Goal: Communication & Community: Answer question/provide support

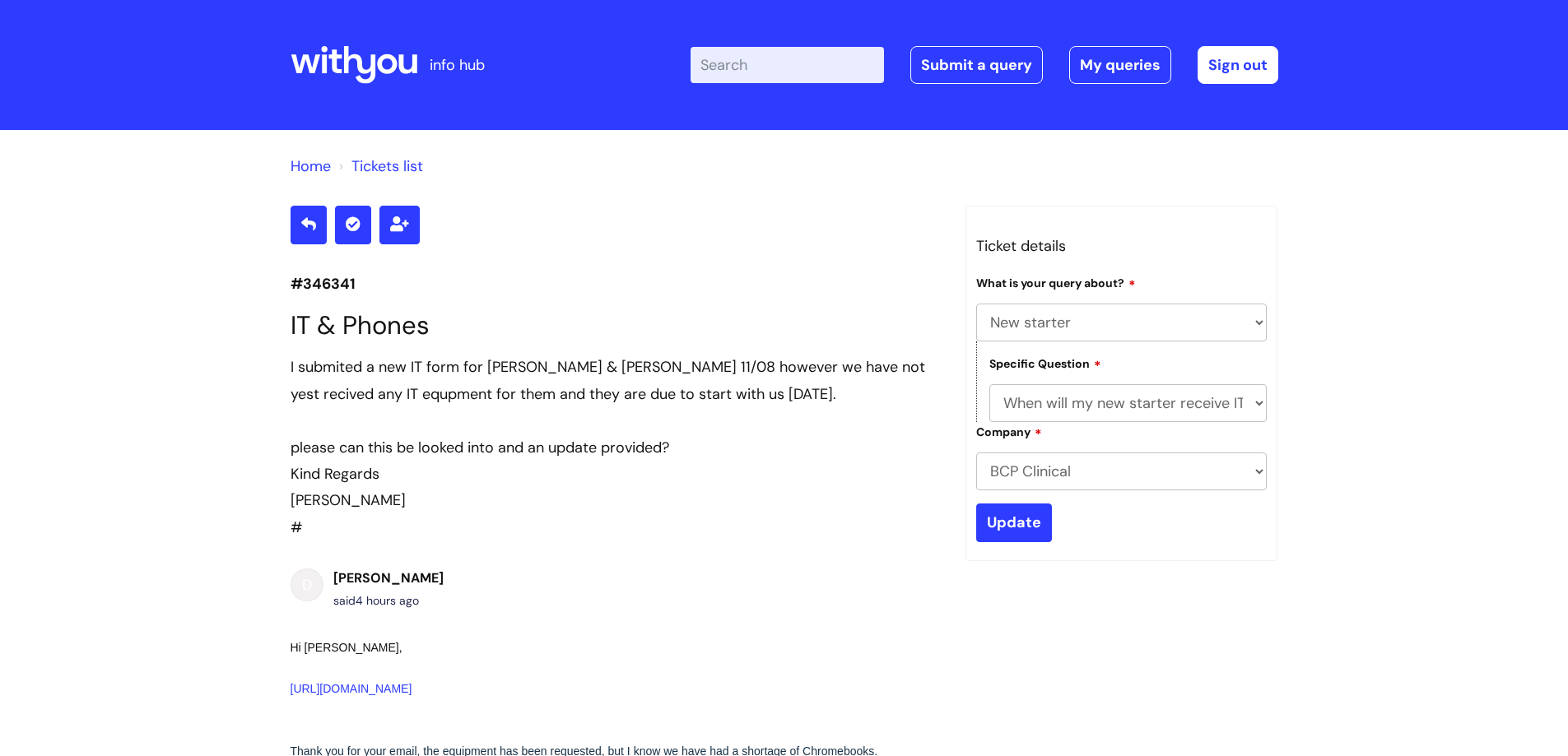
select select "New starter"
select select "When will my new starter receive IT account logins (Linked to IT)"
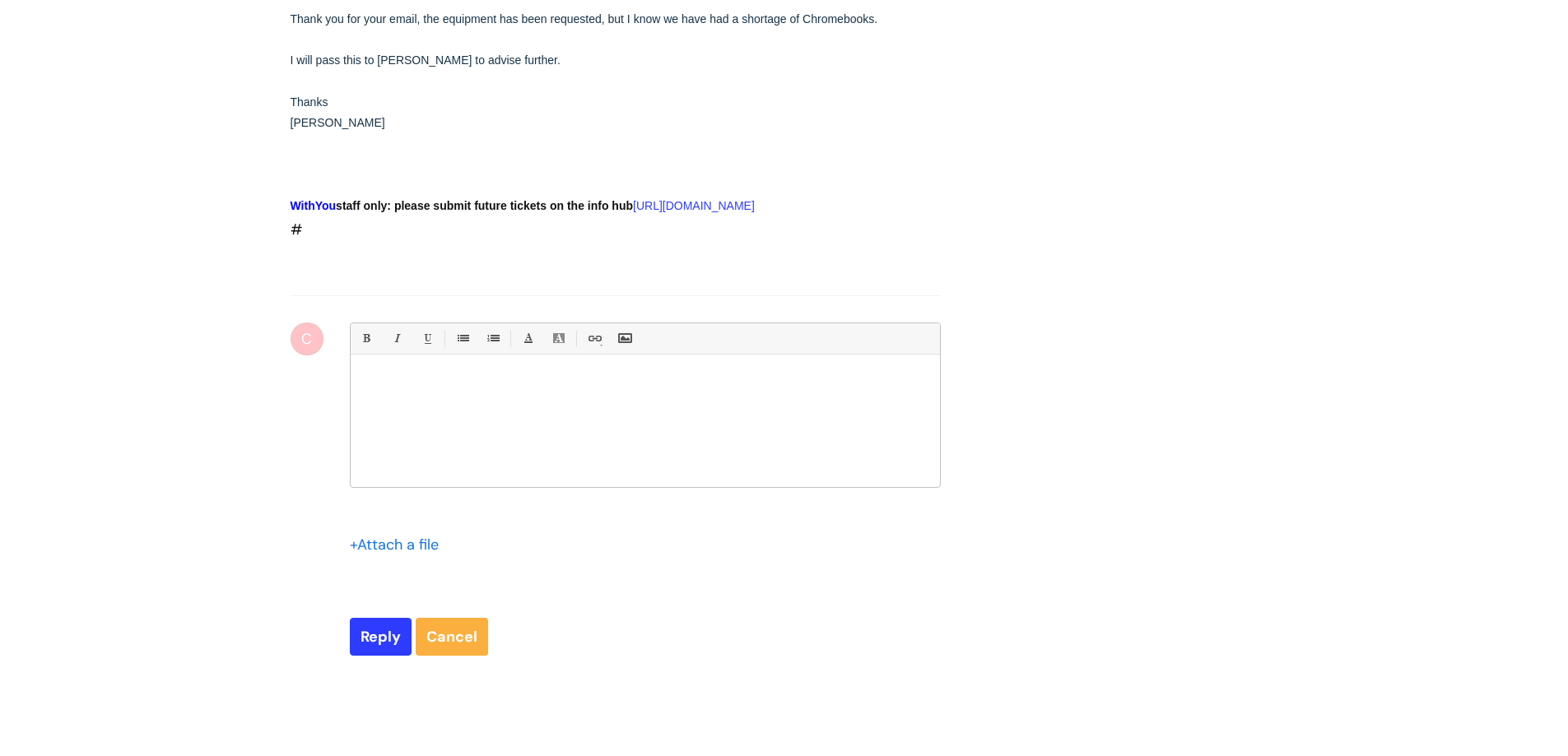
scroll to position [758, 0]
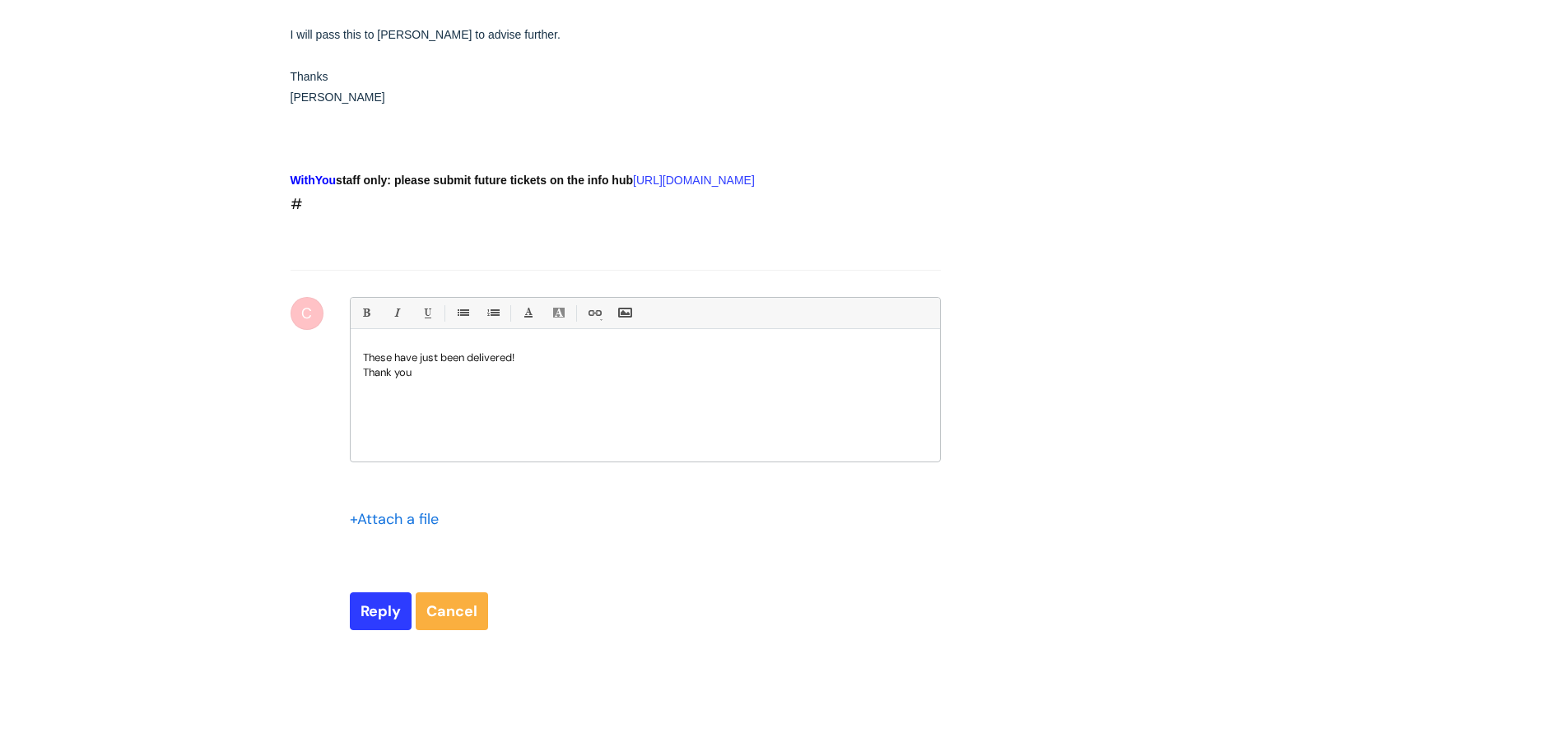
click at [534, 366] on p "These have just been delivered!" at bounding box center [645, 358] width 564 height 15
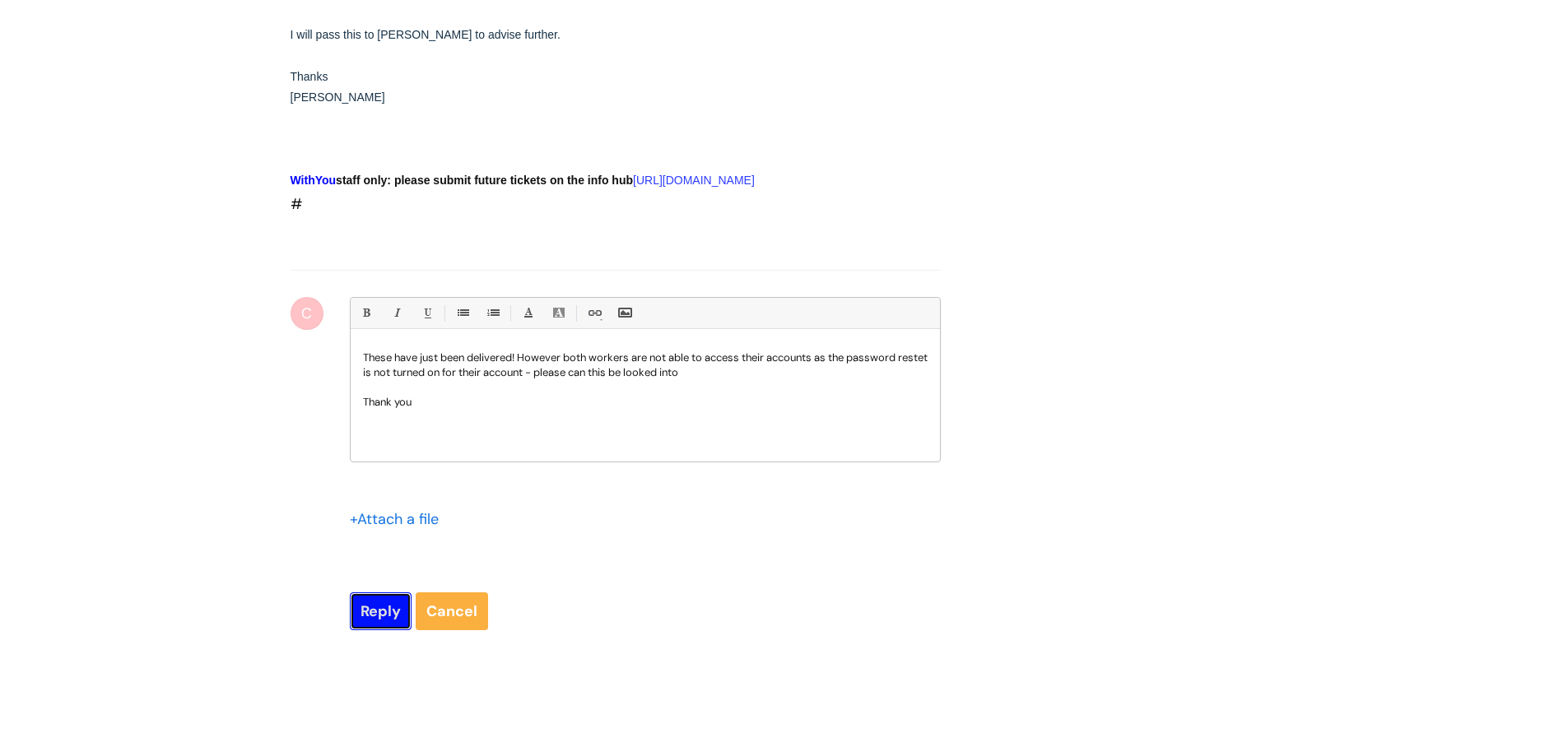
click at [373, 630] on input "Reply" at bounding box center [381, 611] width 62 height 38
type input "Please Wait..."
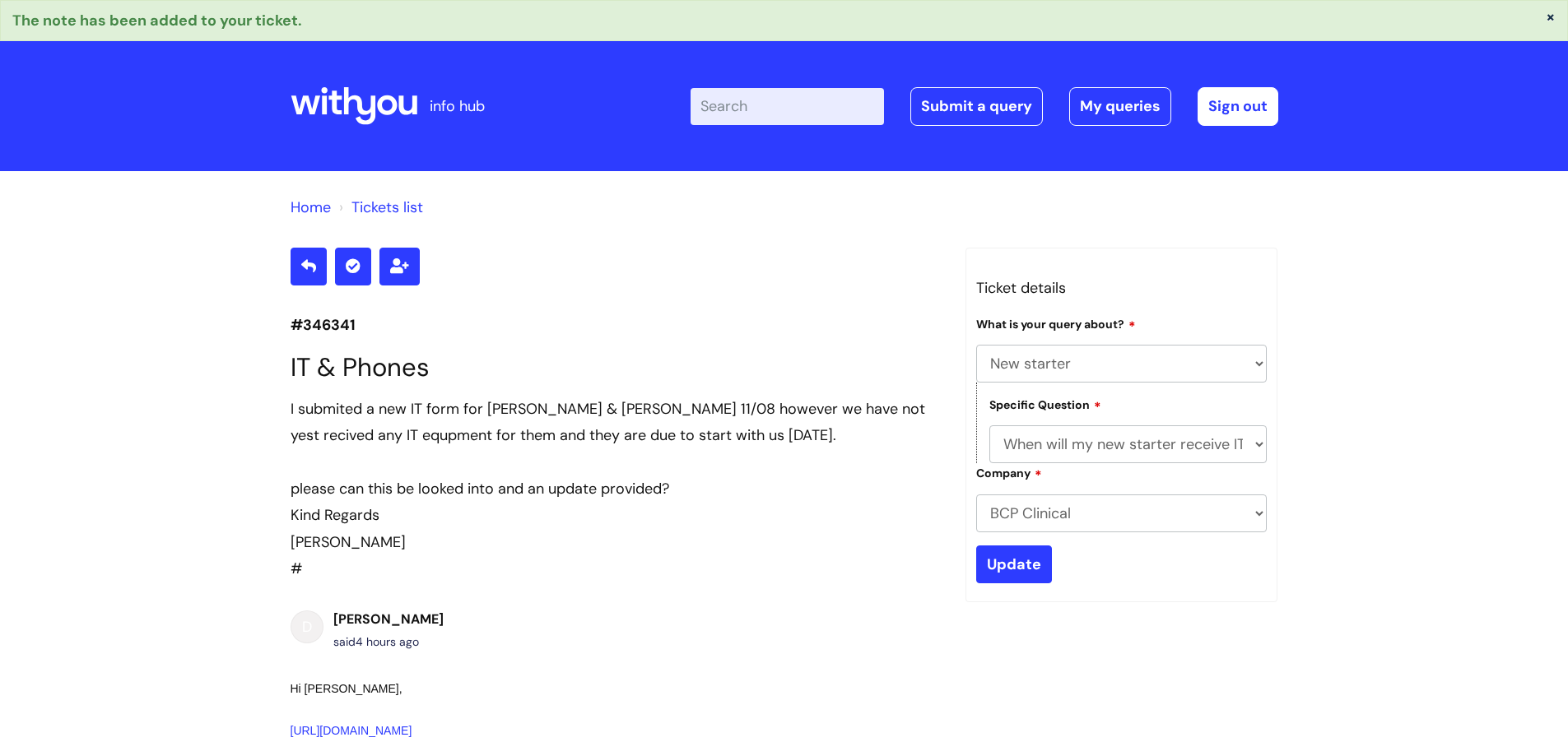
select select "New starter"
select select "When will my new starter receive IT account logins (Linked to IT)"
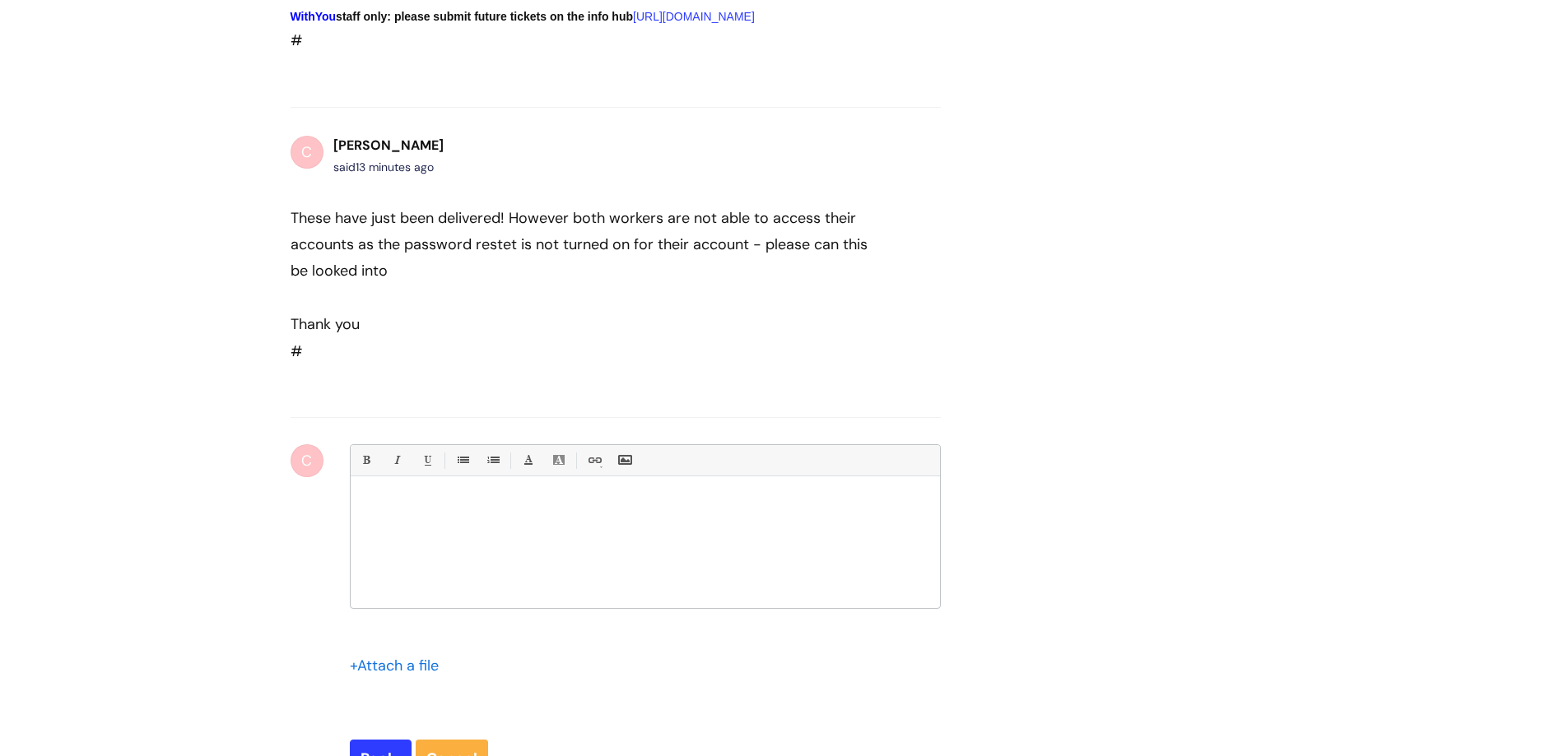
scroll to position [870, 0]
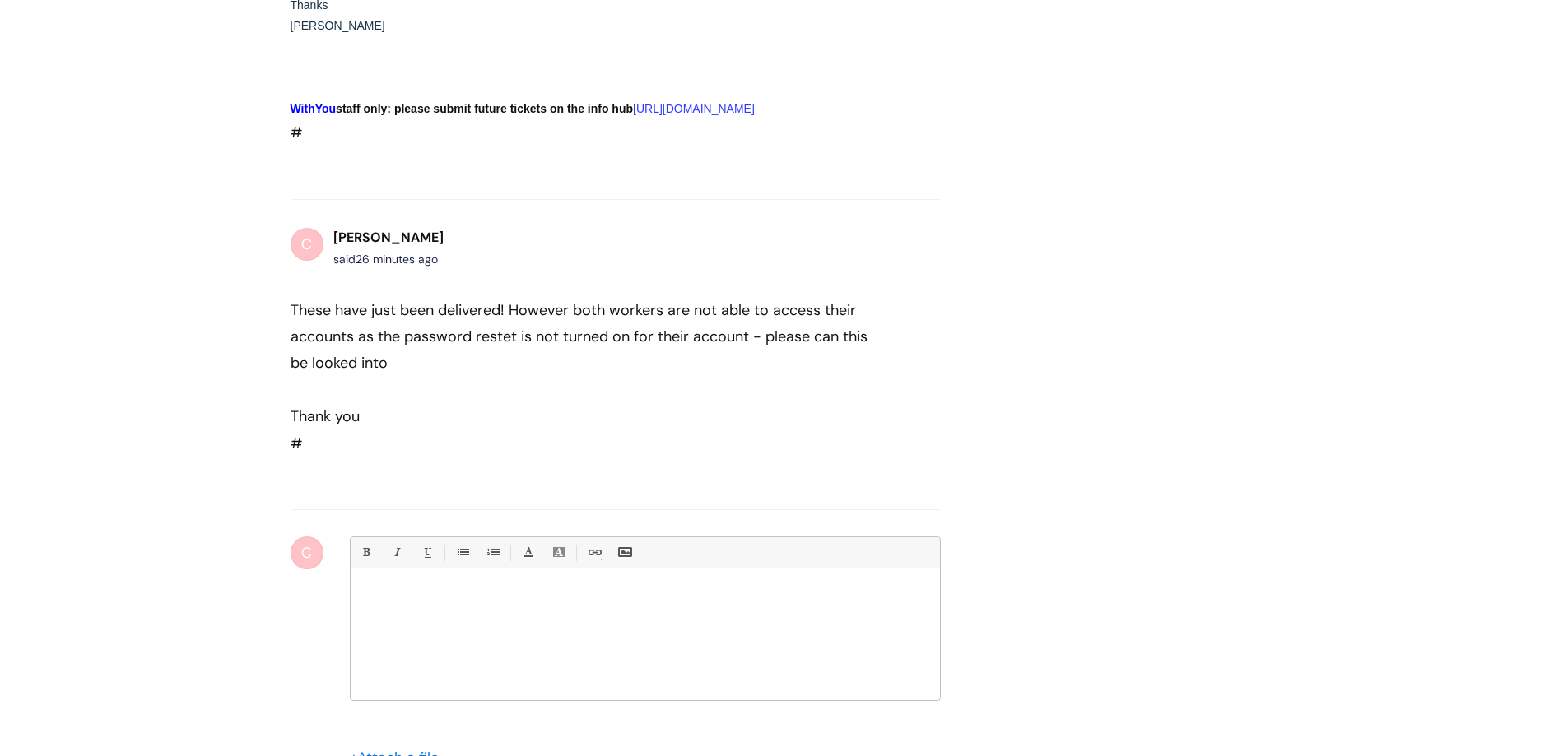
click at [1174, 600] on div "#346341 IT & Phones I submited a new IT form for Jessica Shanks & Matt Dodd 11/…" at bounding box center [784, 136] width 1013 height 1519
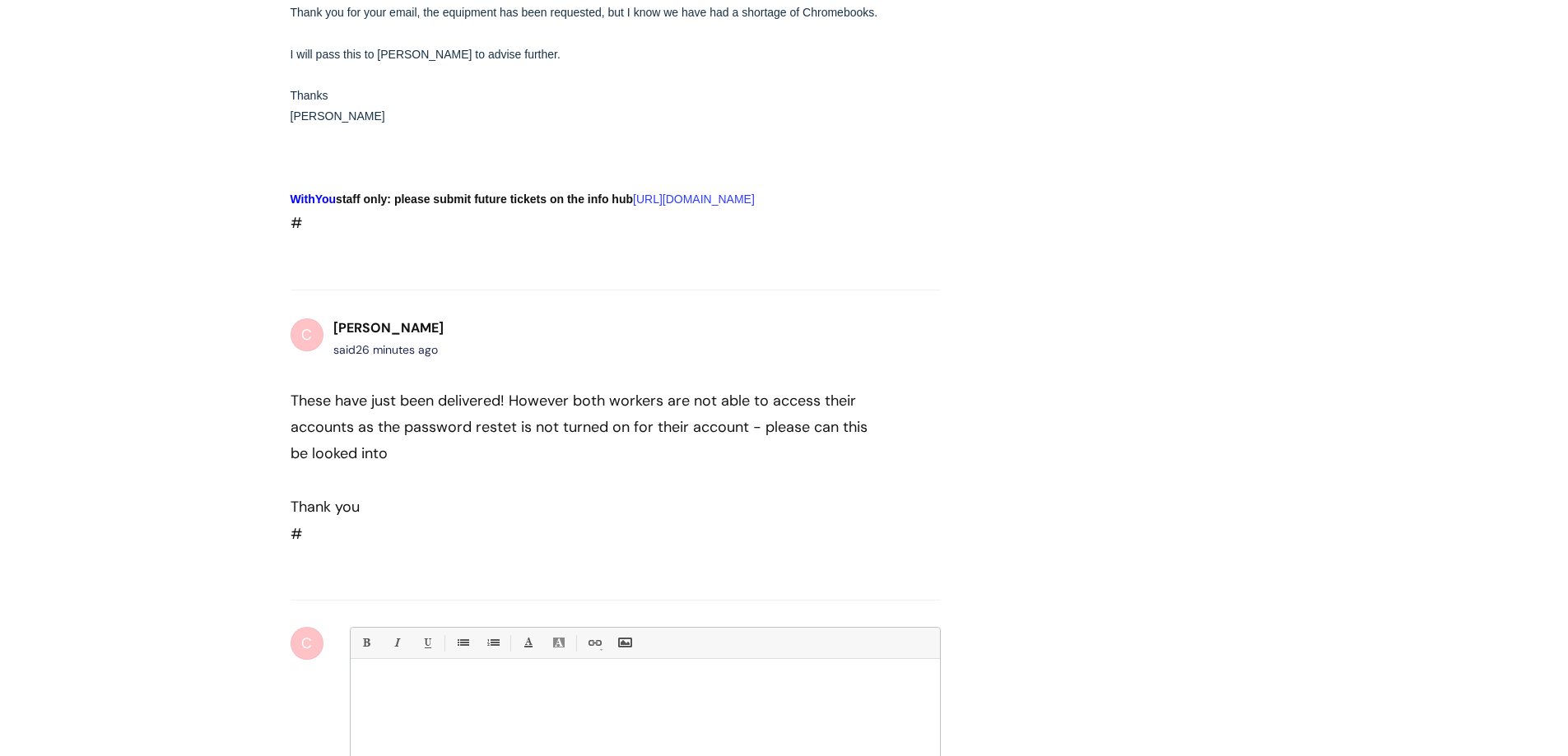
scroll to position [706, 0]
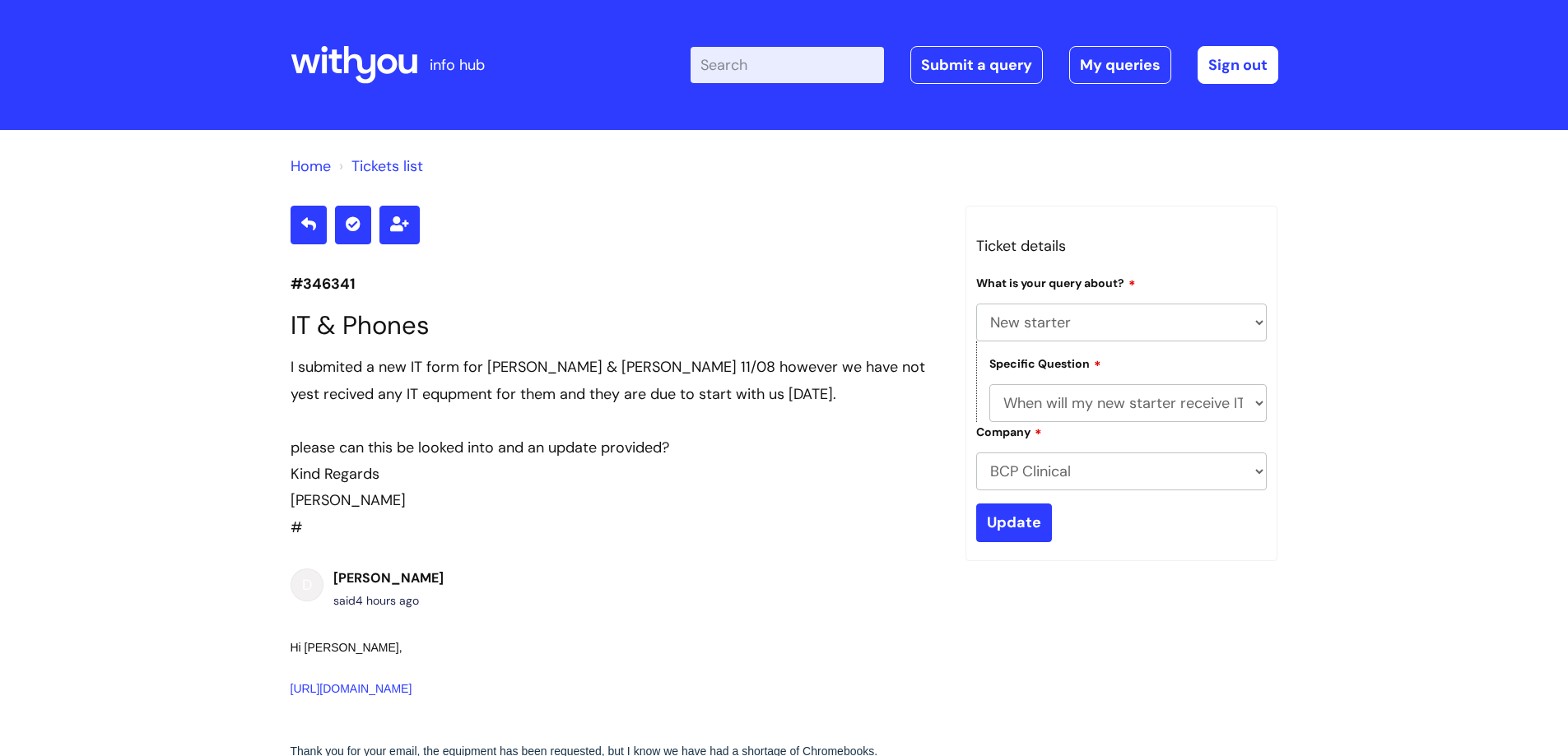
select select "New starter"
select select "When will my new starter receive IT account logins (Linked to IT)"
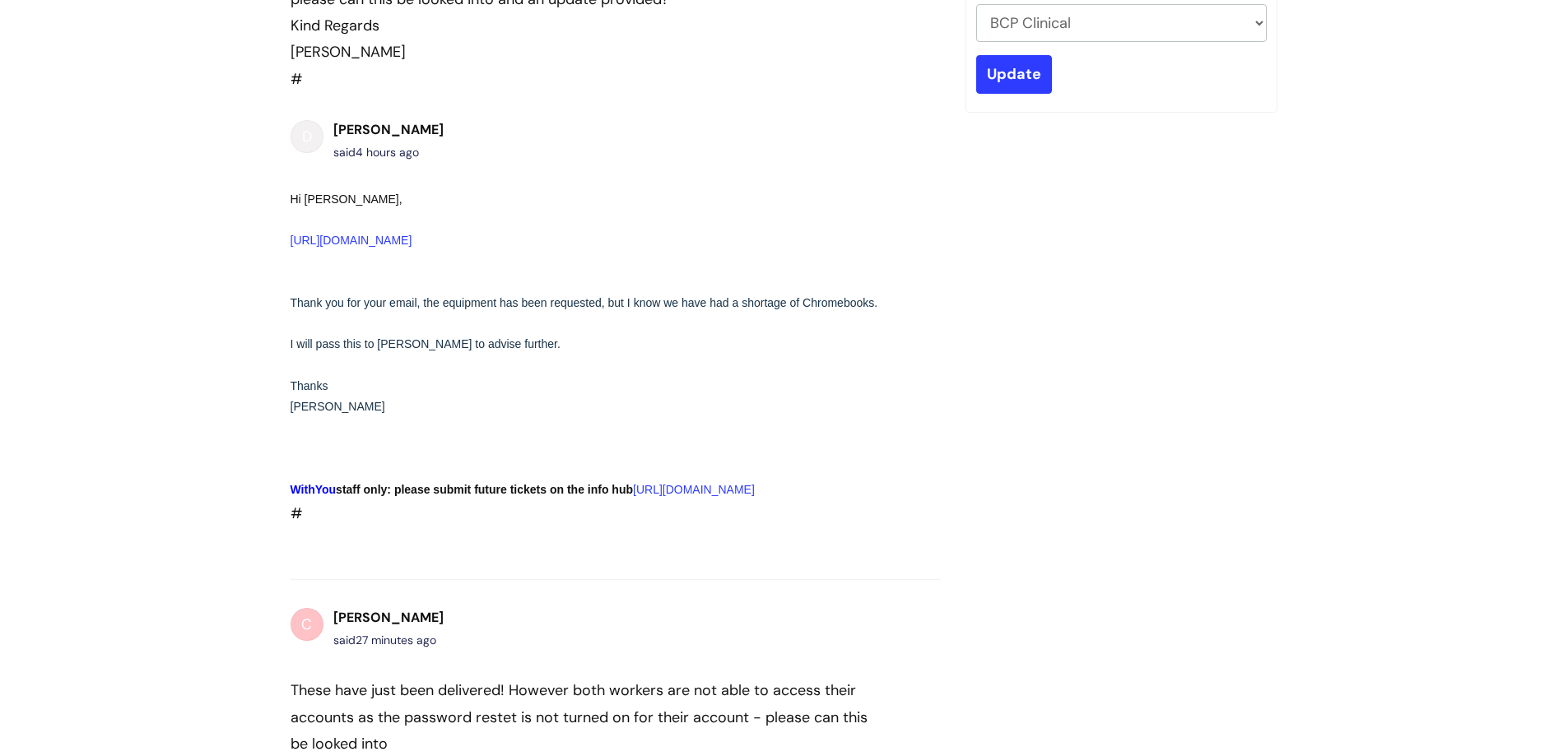
scroll to position [410, 0]
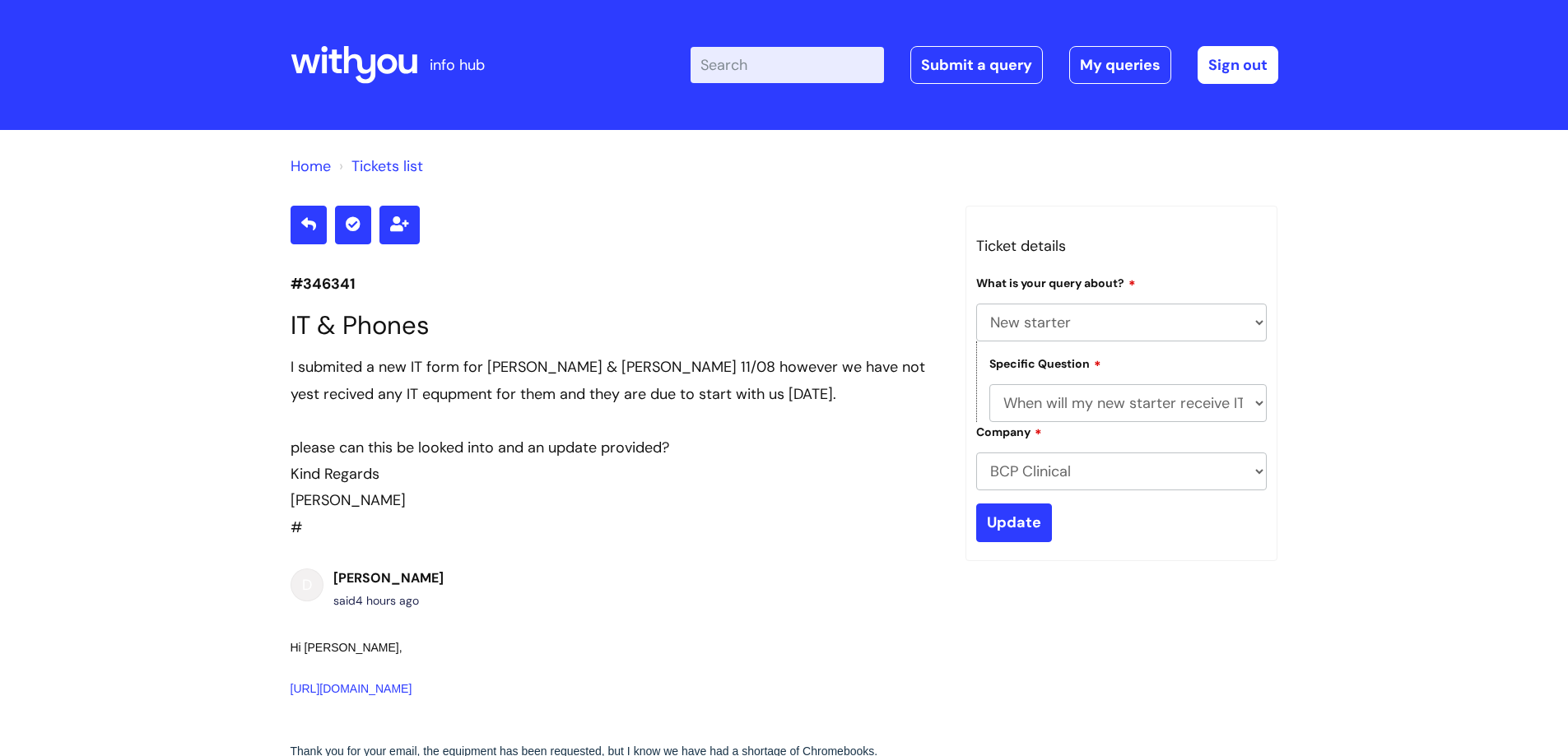
select select "New starter"
select select "When will my new starter receive IT account logins (Linked to IT)"
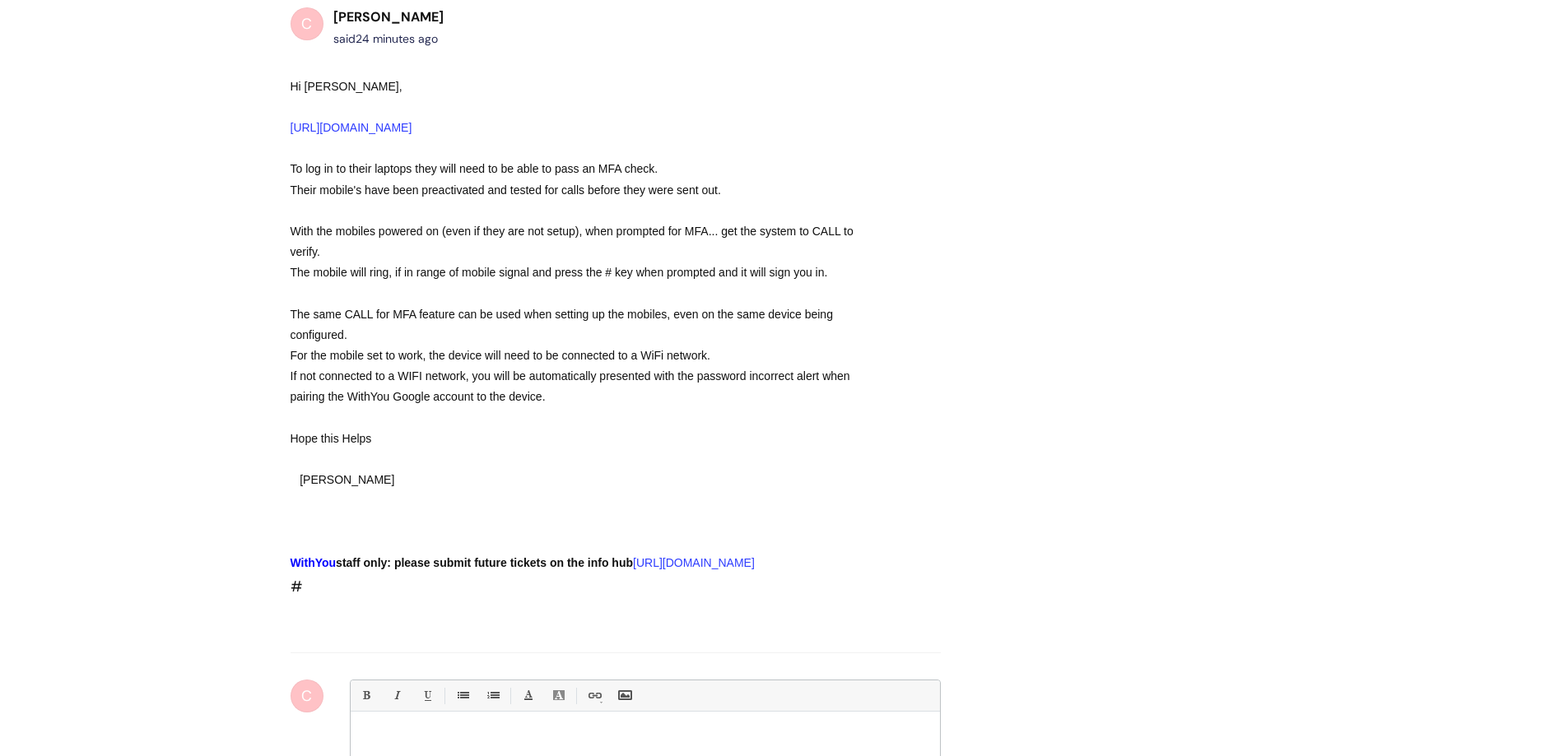
scroll to position [1352, 0]
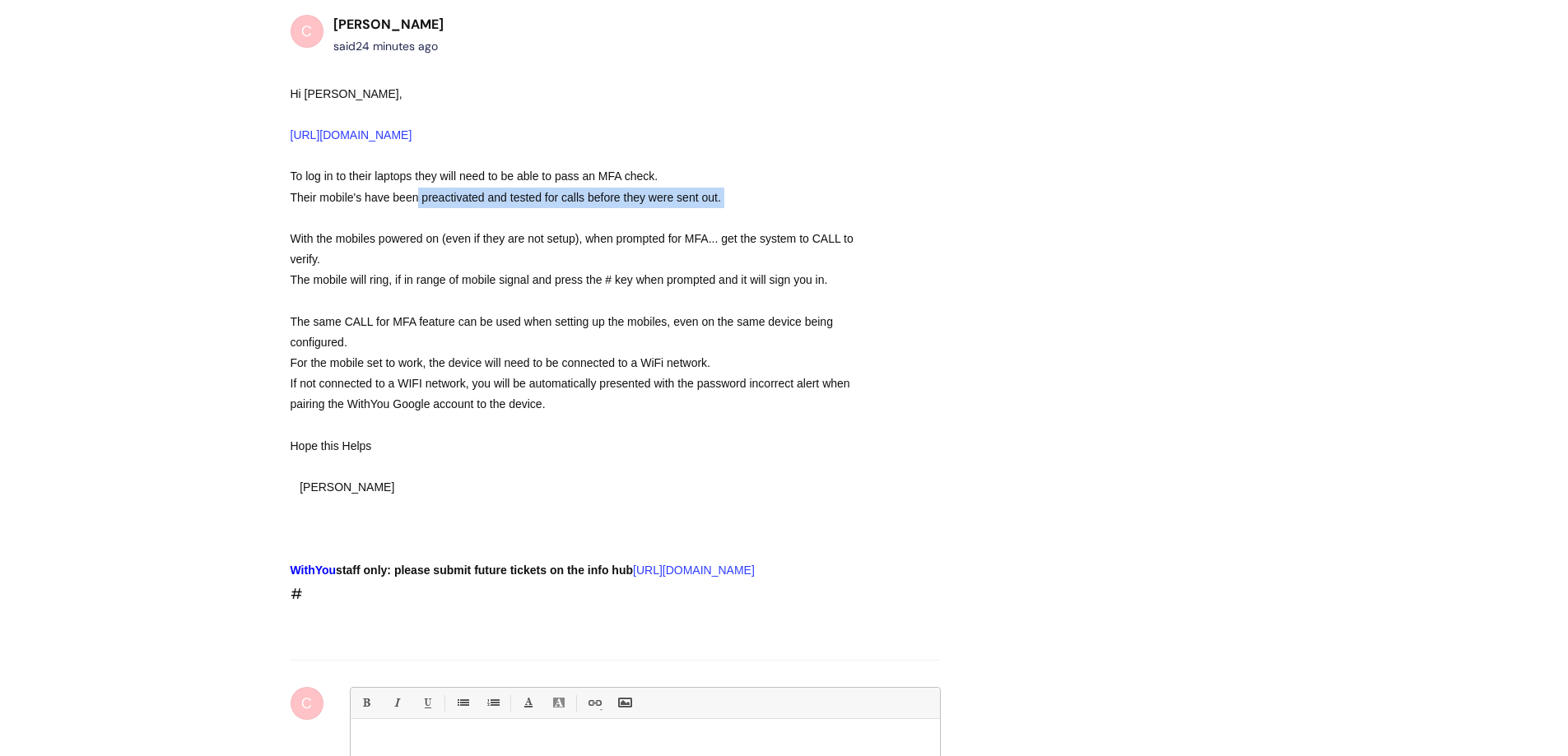
drag, startPoint x: 416, startPoint y: 220, endPoint x: 705, endPoint y: 243, distance: 289.9
click at [705, 243] on div "To log in to their laptops they will need to be able to pass an MFA check. Thei…" at bounding box center [586, 290] width 591 height 248
click at [706, 237] on div "To log in to their laptops they will need to be able to pass an MFA check. Thei…" at bounding box center [586, 290] width 591 height 248
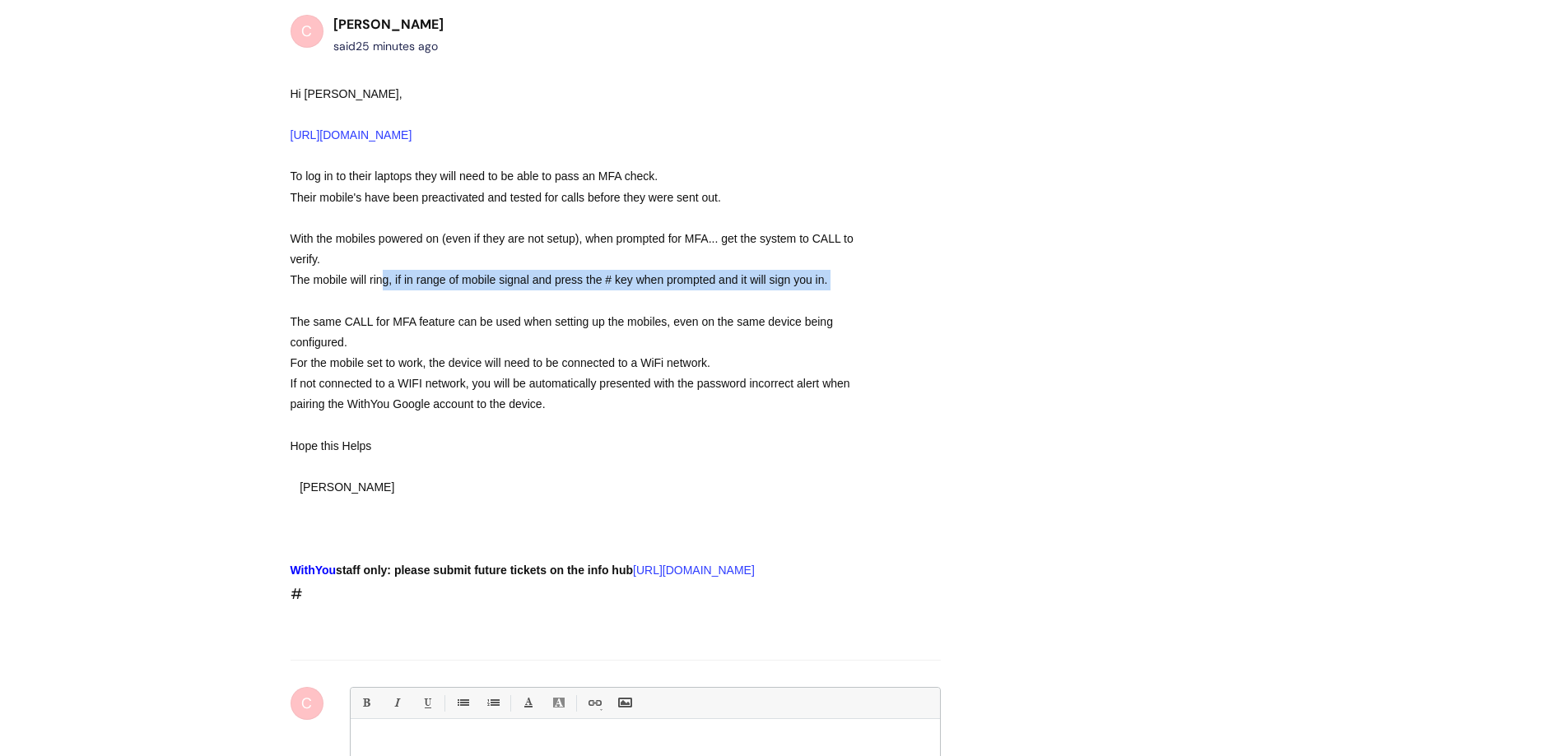
drag, startPoint x: 426, startPoint y: 305, endPoint x: 918, endPoint y: 331, distance: 492.7
click at [918, 331] on div "C Christopher Hughes said 25 minutes ago Hi Charlotte, https://infohub.wearewit…" at bounding box center [616, 310] width 650 height 595
click at [918, 331] on div "C Christopher Hughes said 25 minutes ago Hi Charlotte, https://infohub.wearewit…" at bounding box center [616, 310] width 650 height 595
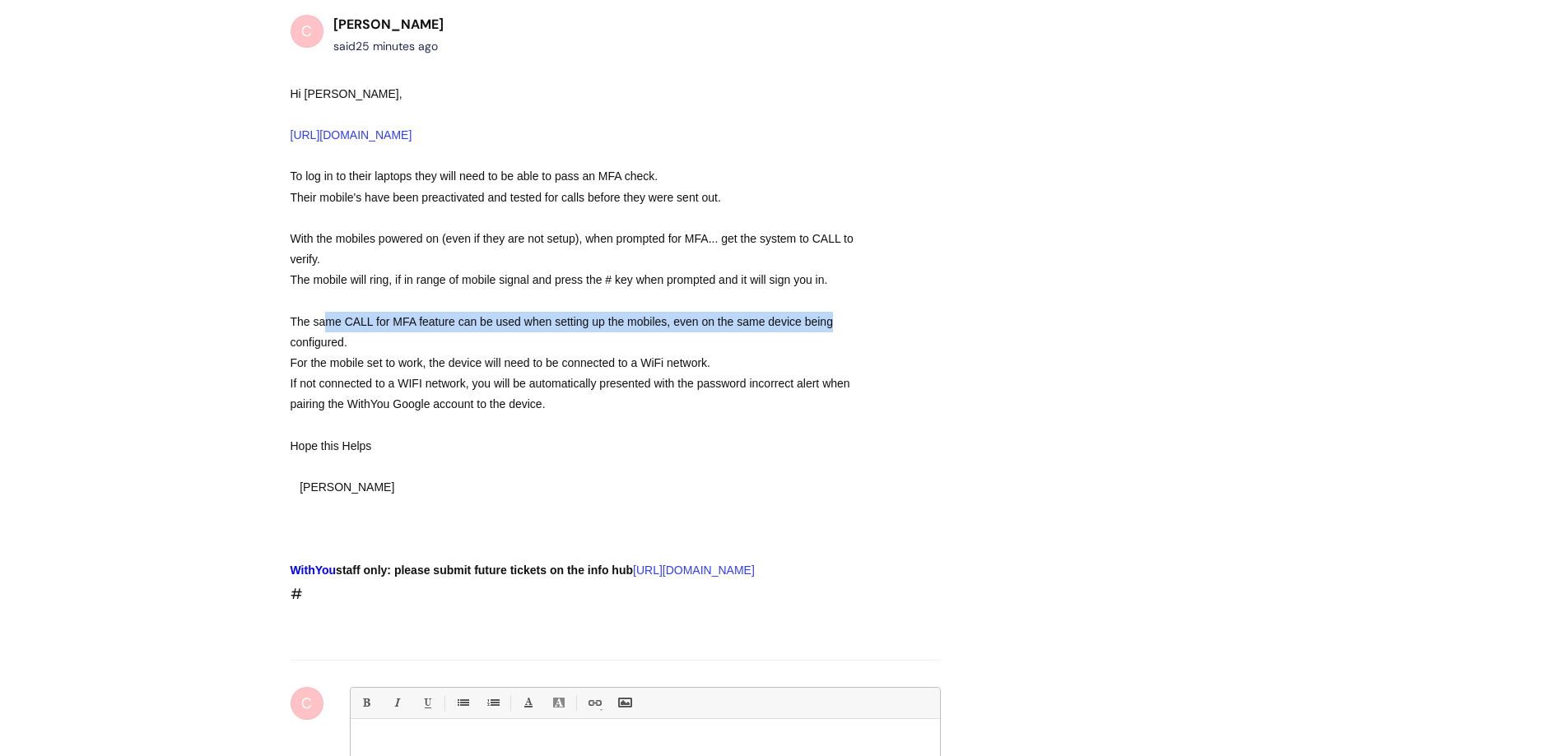
drag, startPoint x: 323, startPoint y: 342, endPoint x: 898, endPoint y: 342, distance: 575.0
click at [898, 342] on div "C Christopher Hughes said 25 minutes ago Hi Charlotte, https://infohub.wearewit…" at bounding box center [616, 310] width 650 height 595
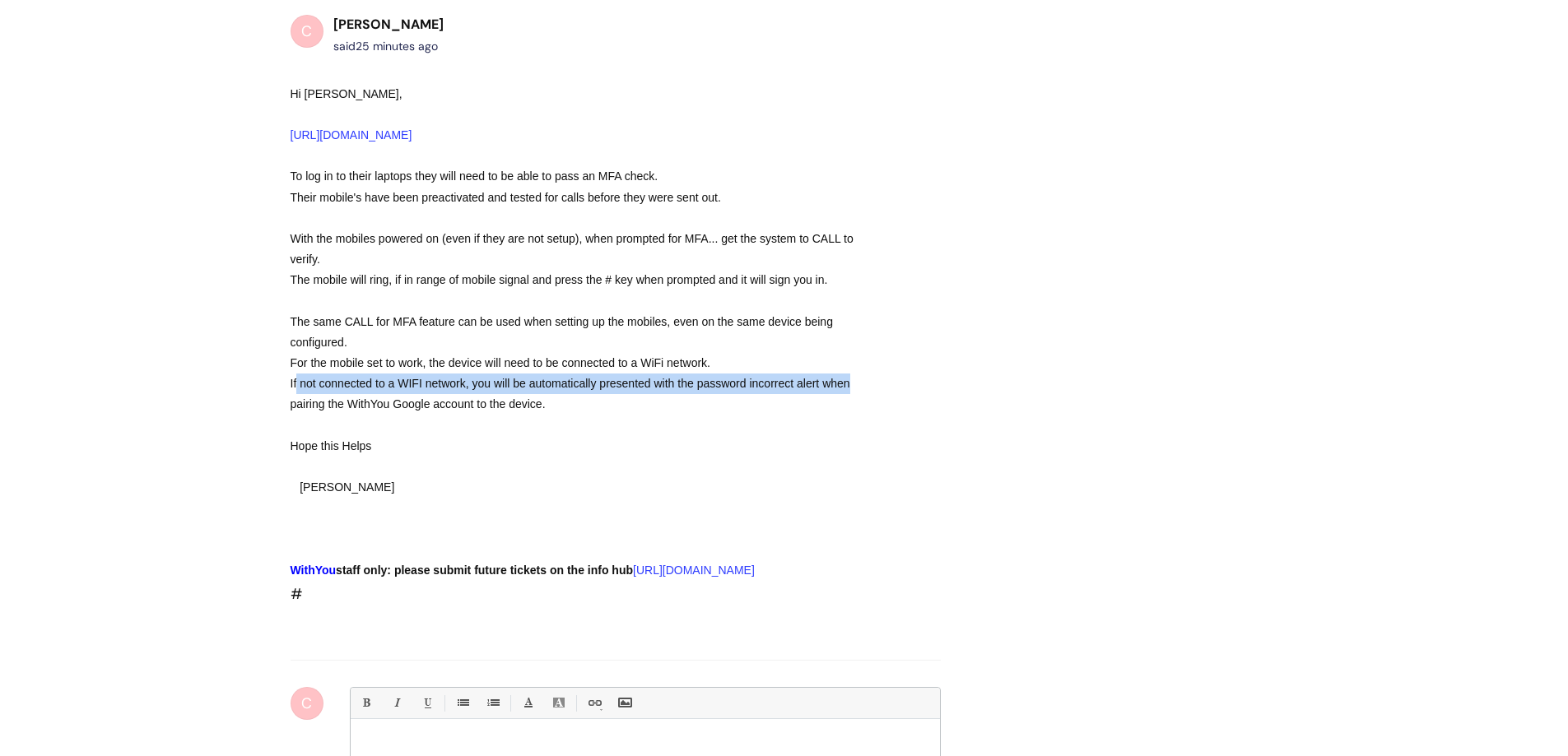
drag, startPoint x: 679, startPoint y: 400, endPoint x: 918, endPoint y: 400, distance: 239.0
click at [918, 400] on div "C Christopher Hughes said 25 minutes ago Hi Charlotte, https://infohub.wearewit…" at bounding box center [616, 310] width 650 height 595
click at [923, 400] on div "C Christopher Hughes said 25 minutes ago Hi Charlotte, https://infohub.wearewit…" at bounding box center [616, 310] width 650 height 595
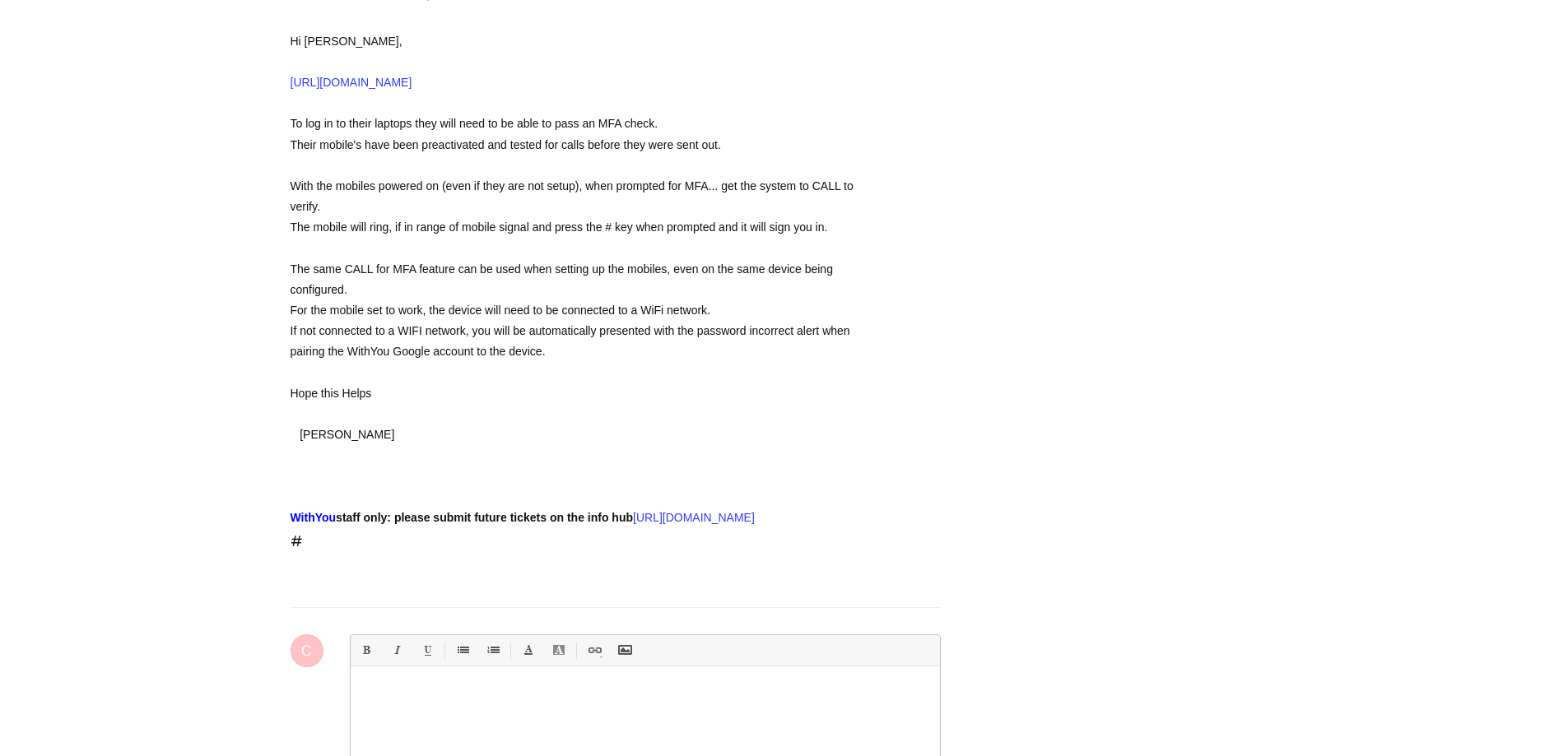
scroll to position [1600, 0]
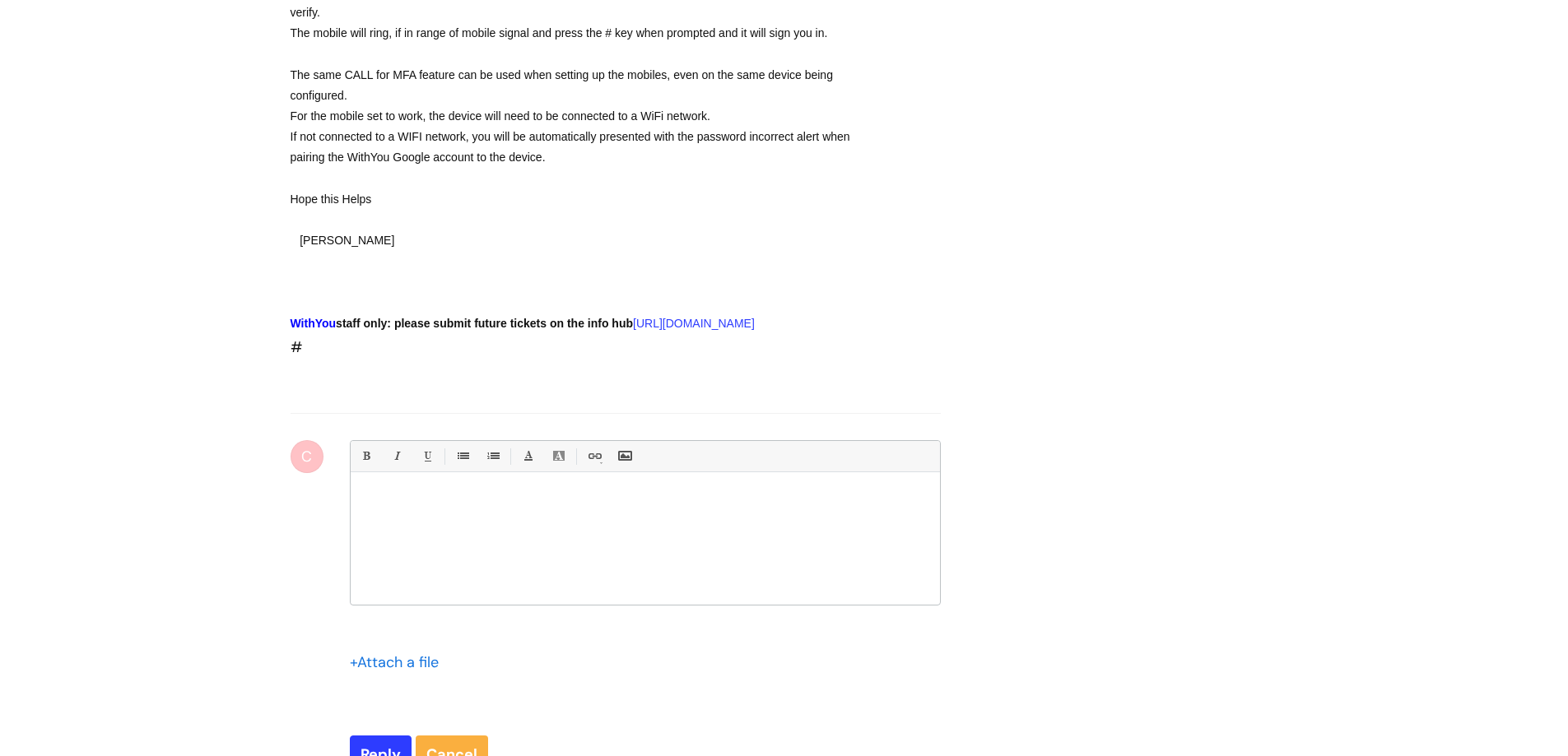
click at [548, 571] on div at bounding box center [645, 543] width 589 height 123
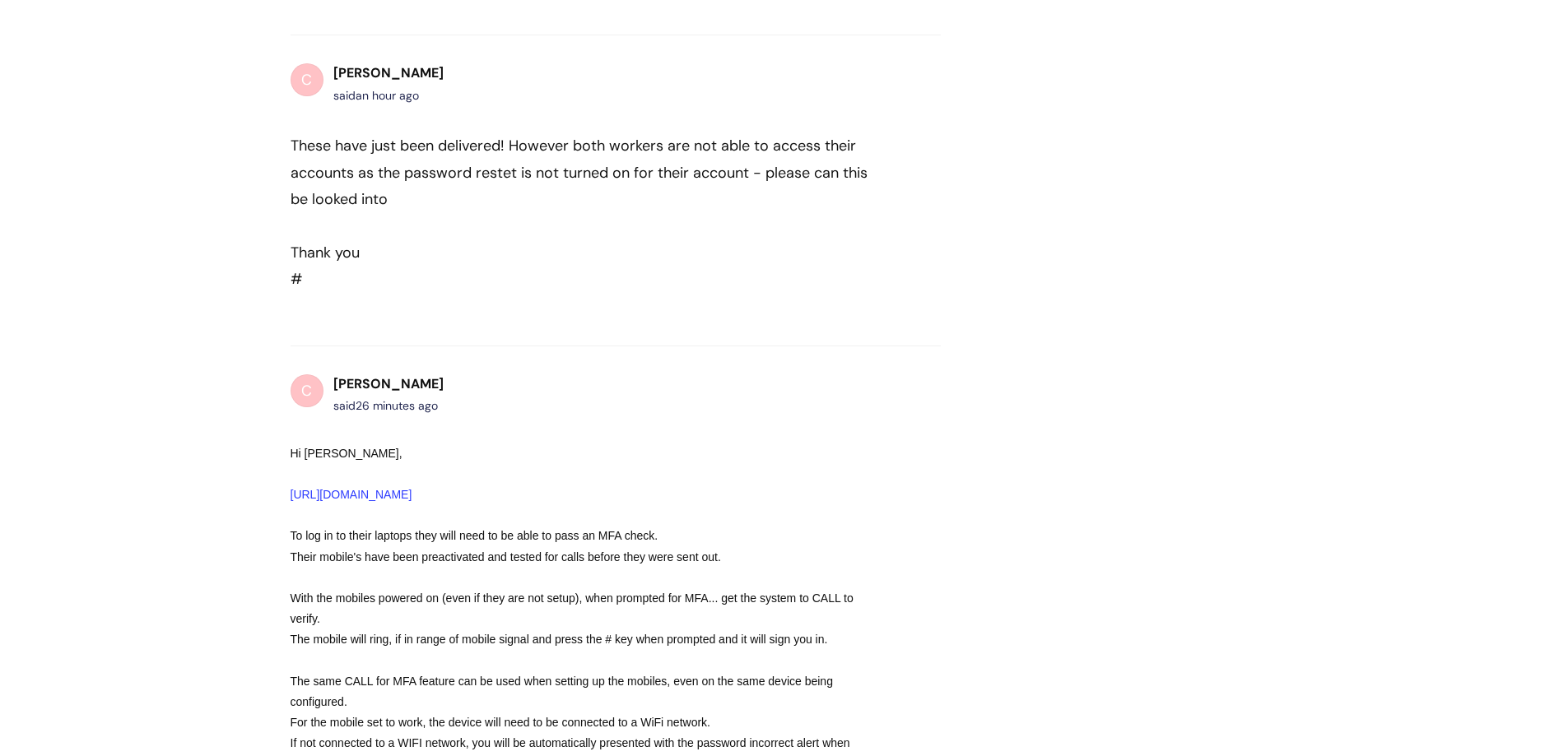
scroll to position [941, 0]
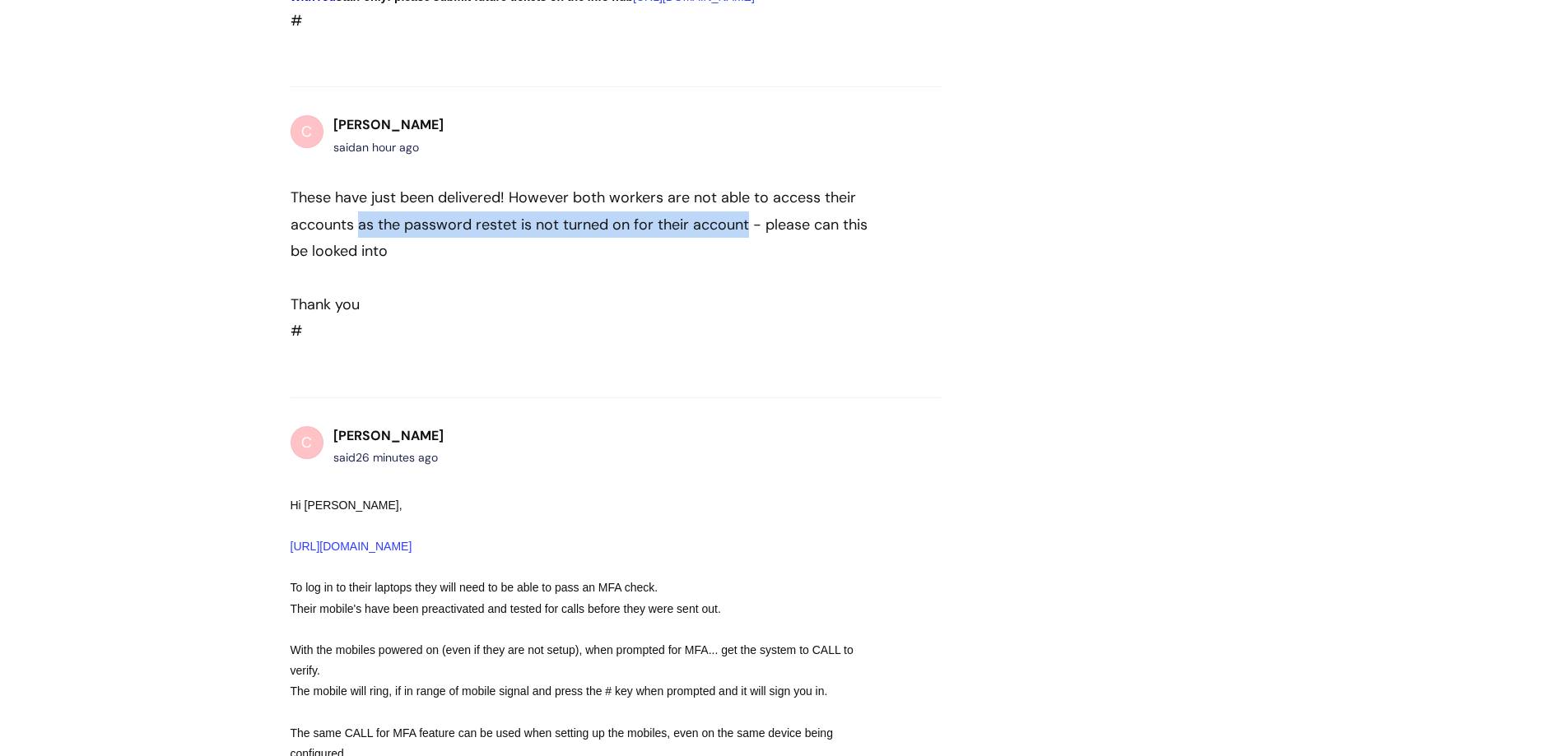
drag, startPoint x: 748, startPoint y: 246, endPoint x: 357, endPoint y: 251, distance: 391.0
click at [357, 251] on div "These have just been delivered! However both workers are not able to access the…" at bounding box center [586, 224] width 591 height 79
copy div "as the password restet is not turned on for their account"
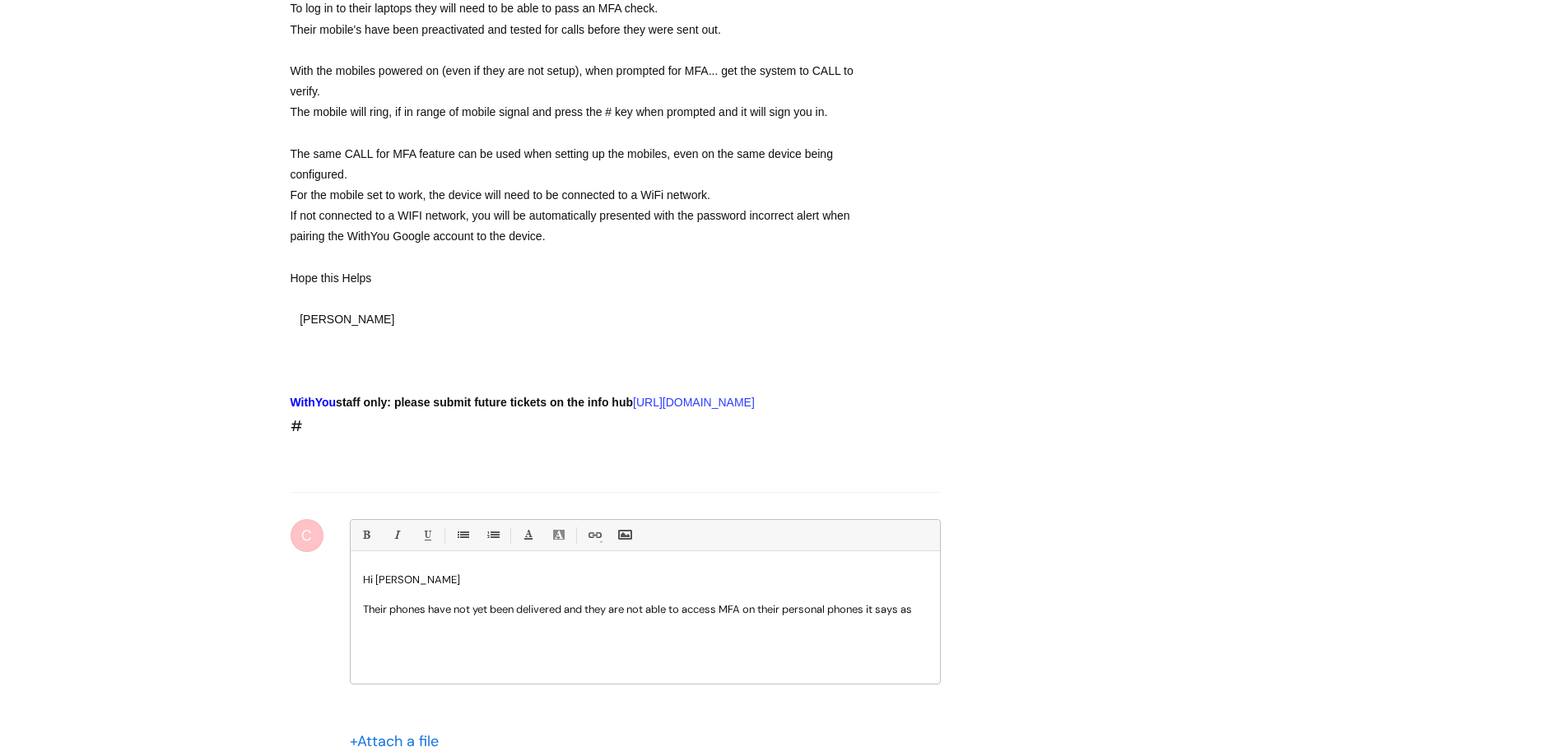
scroll to position [1764, 0]
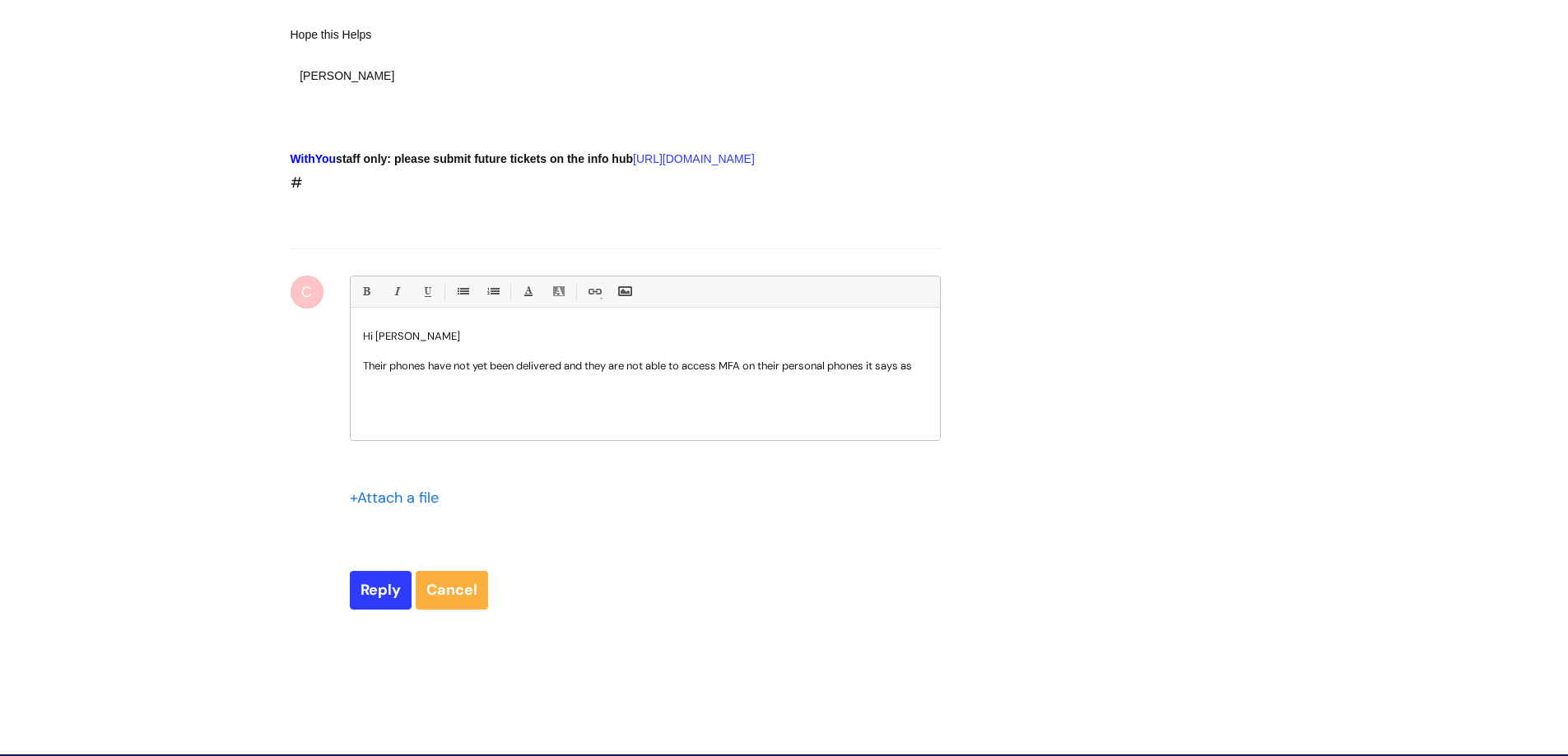
click at [418, 374] on p "Their phones have not yet been delivered and they are not able to access MFA on…" at bounding box center [645, 366] width 564 height 15
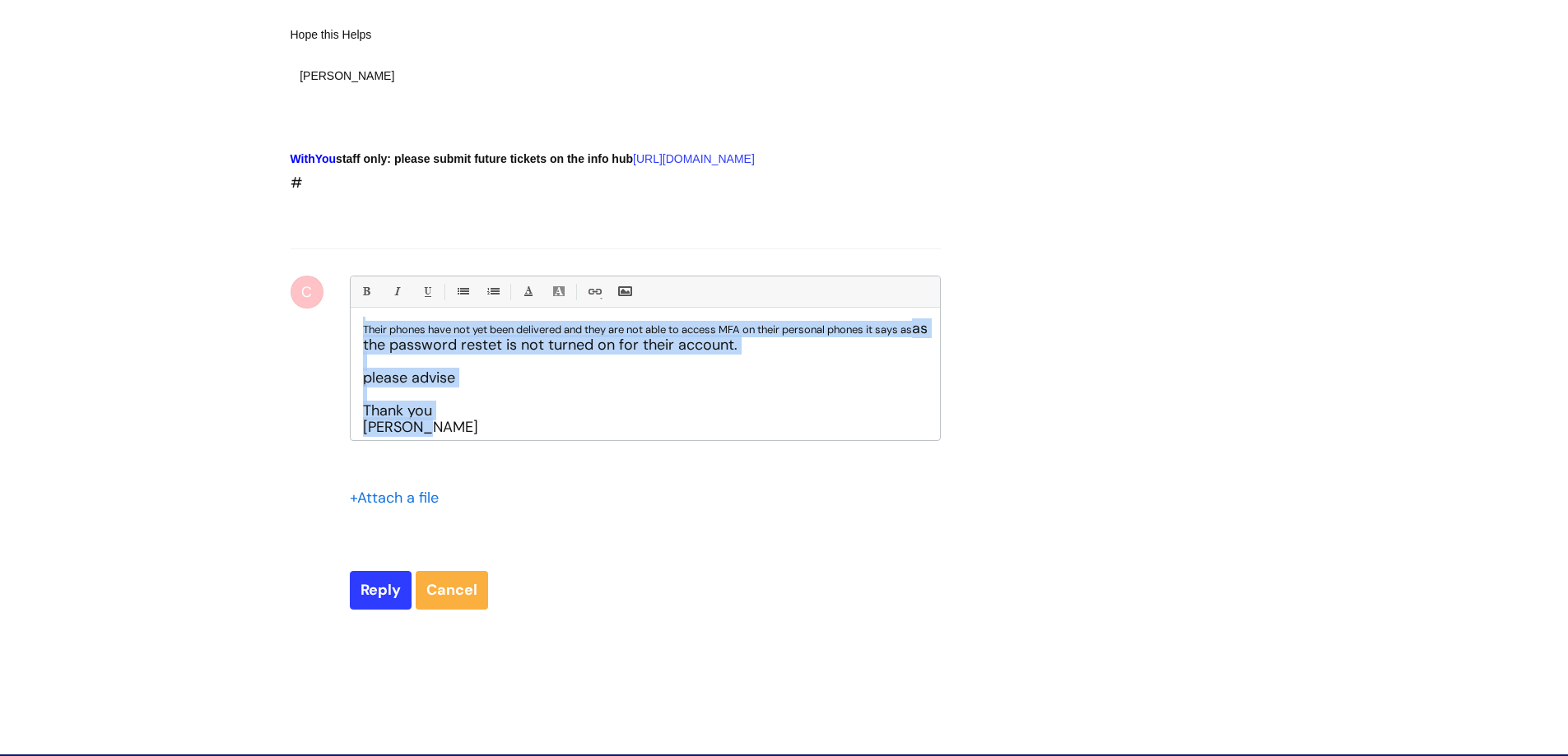
scroll to position [0, 0]
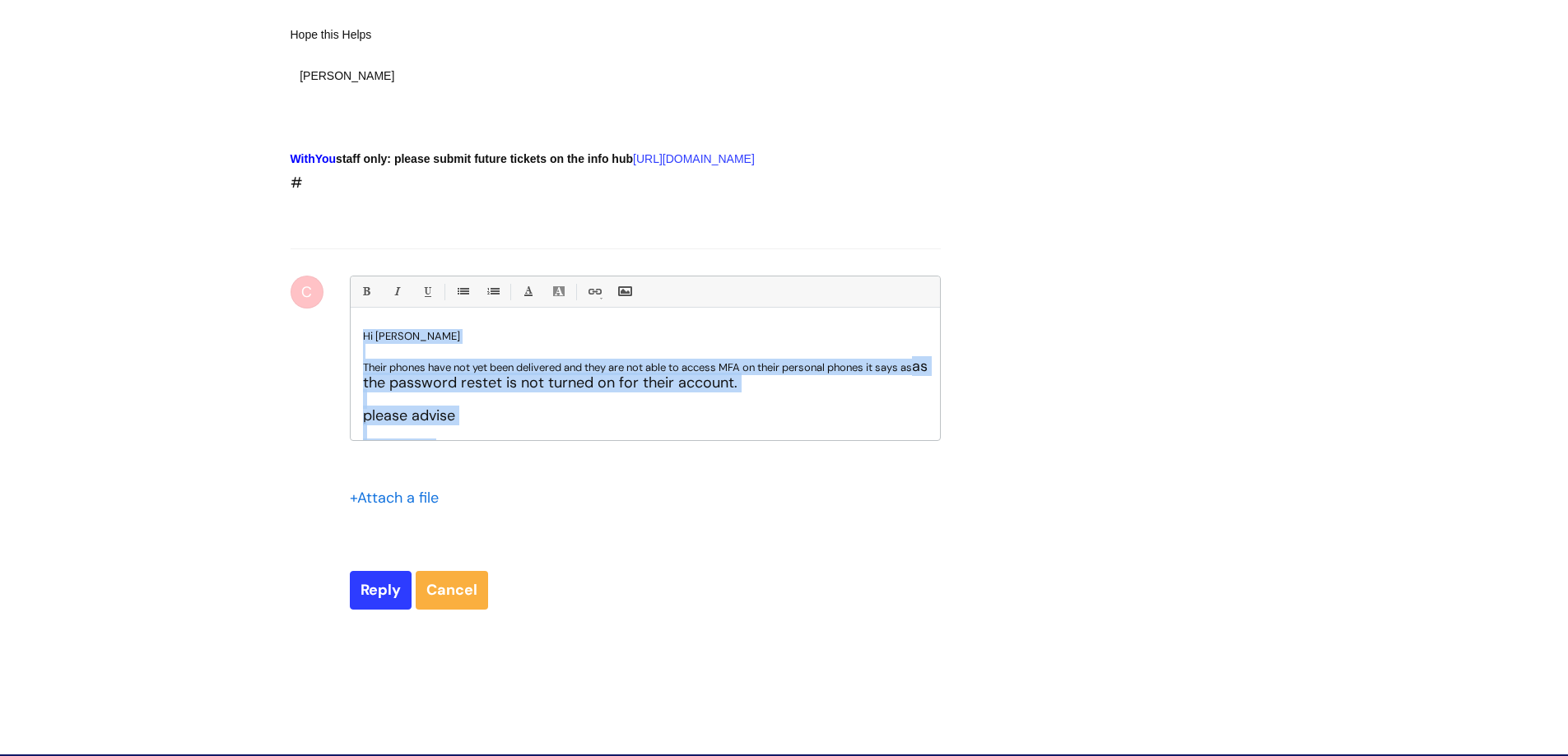
drag, startPoint x: 393, startPoint y: 466, endPoint x: 338, endPoint y: 361, distance: 118.5
click at [339, 362] on div "C Bold (Ctrl-B) Italic (Ctrl-I) Underline(Ctrl-U) • Unordered List (Ctrl-Shift-…" at bounding box center [616, 442] width 650 height 333
click at [356, 302] on link "Bold (Ctrl-B)" at bounding box center [366, 291] width 21 height 21
click at [536, 302] on link "Font Color" at bounding box center [528, 291] width 21 height 21
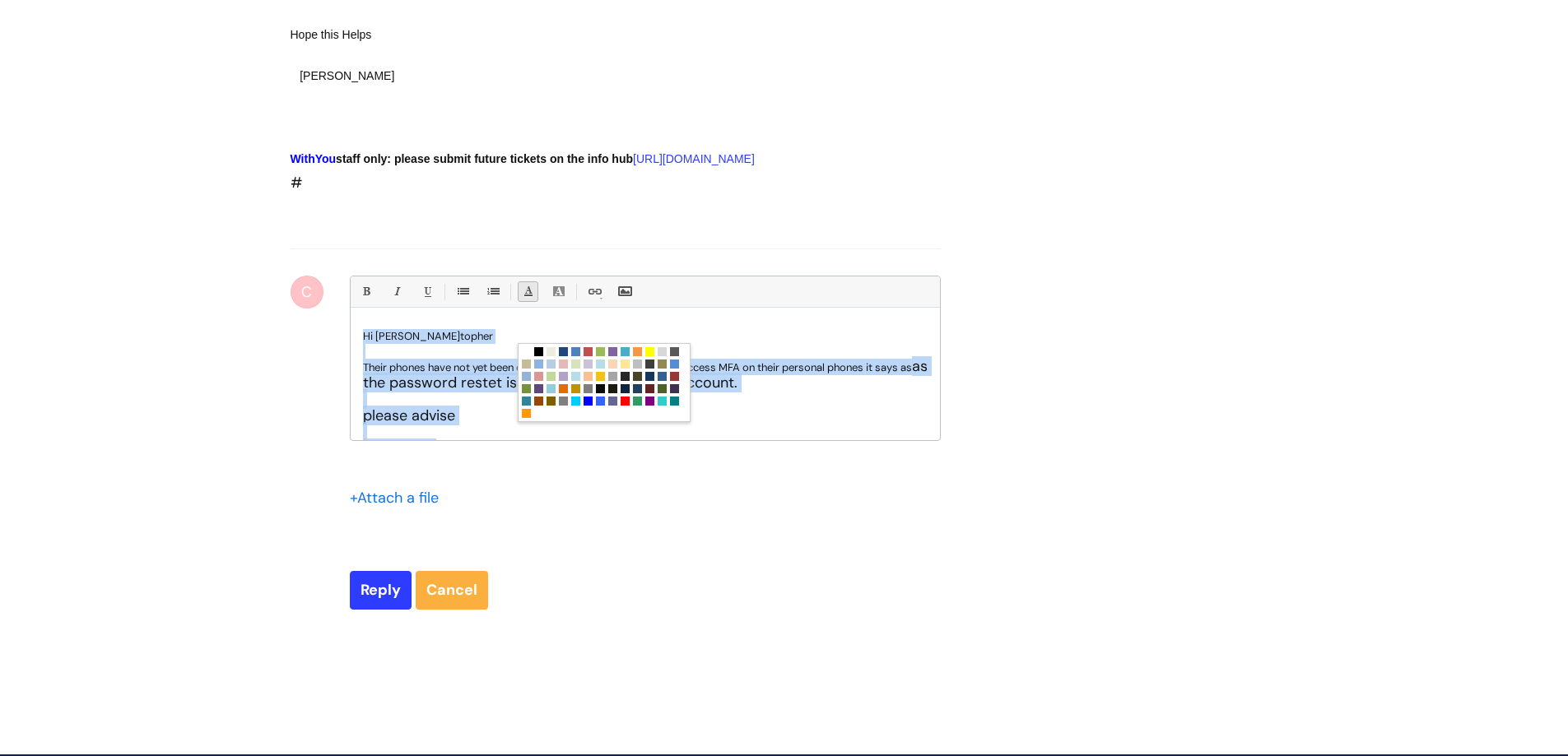
click at [786, 344] on p "Hi Chris topher" at bounding box center [645, 337] width 564 height 15
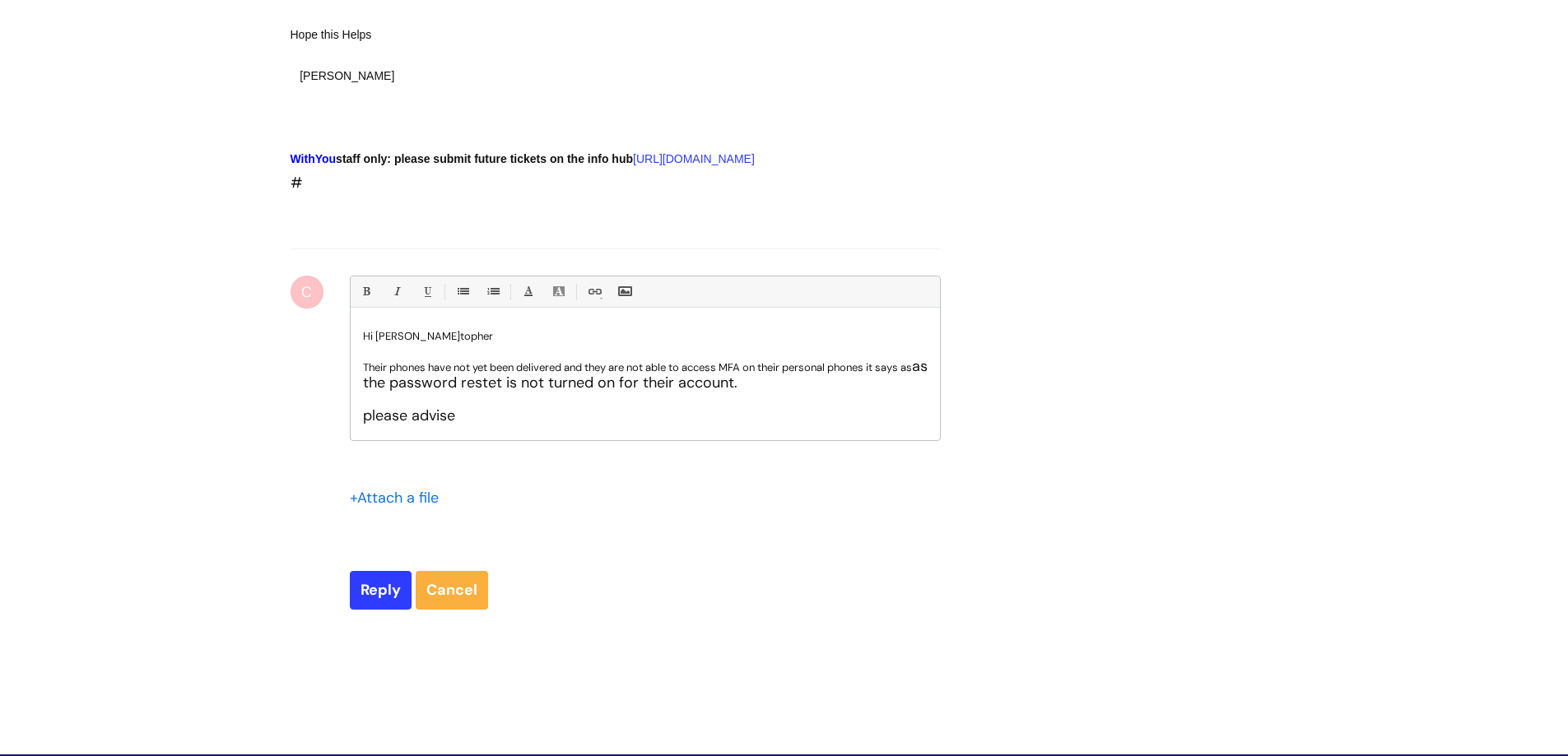
click at [793, 392] on p "Their phones have not yet been delivered and they are not able to access MFA on…" at bounding box center [645, 376] width 564 height 33
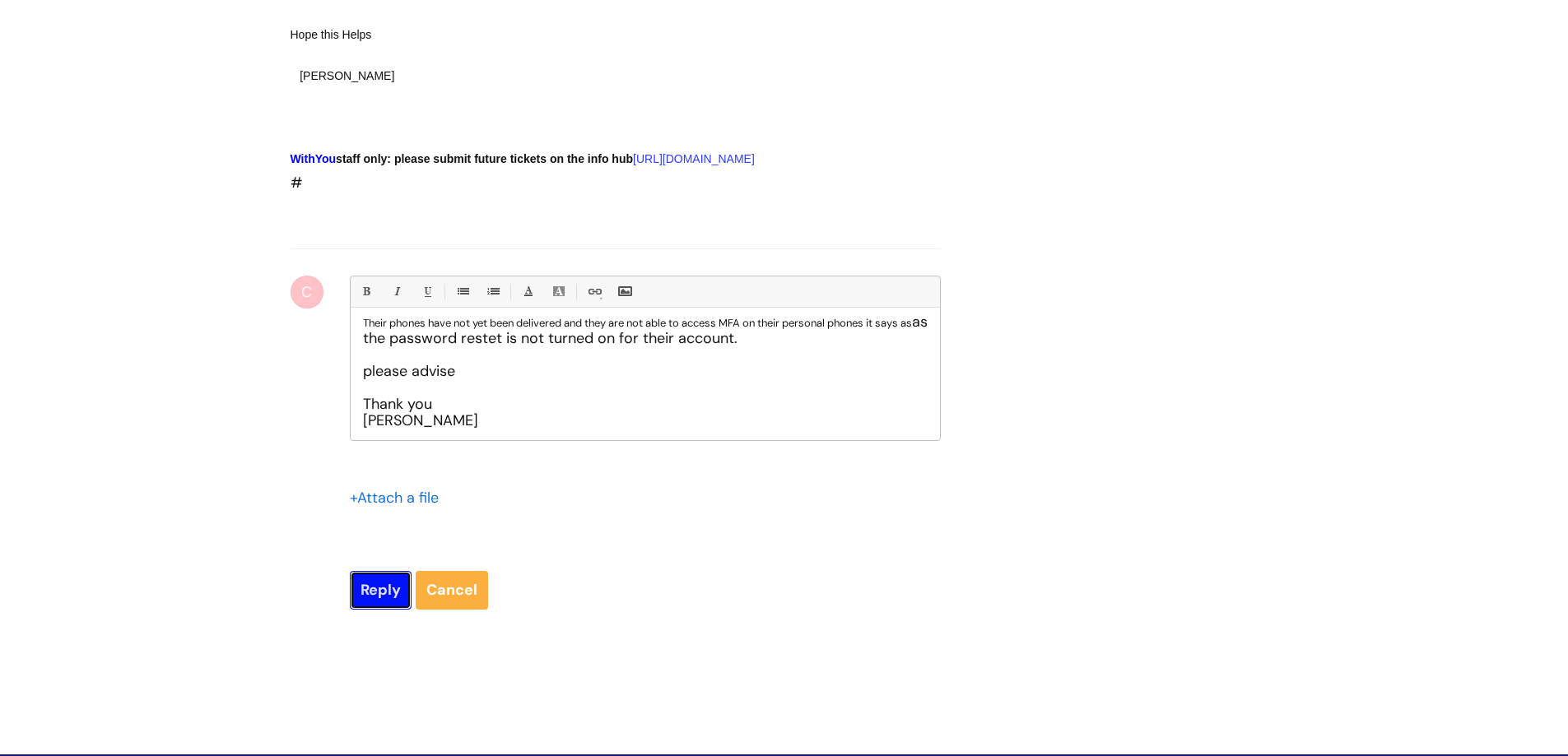
click at [371, 609] on input "Reply" at bounding box center [381, 590] width 62 height 38
type input "Please Wait..."
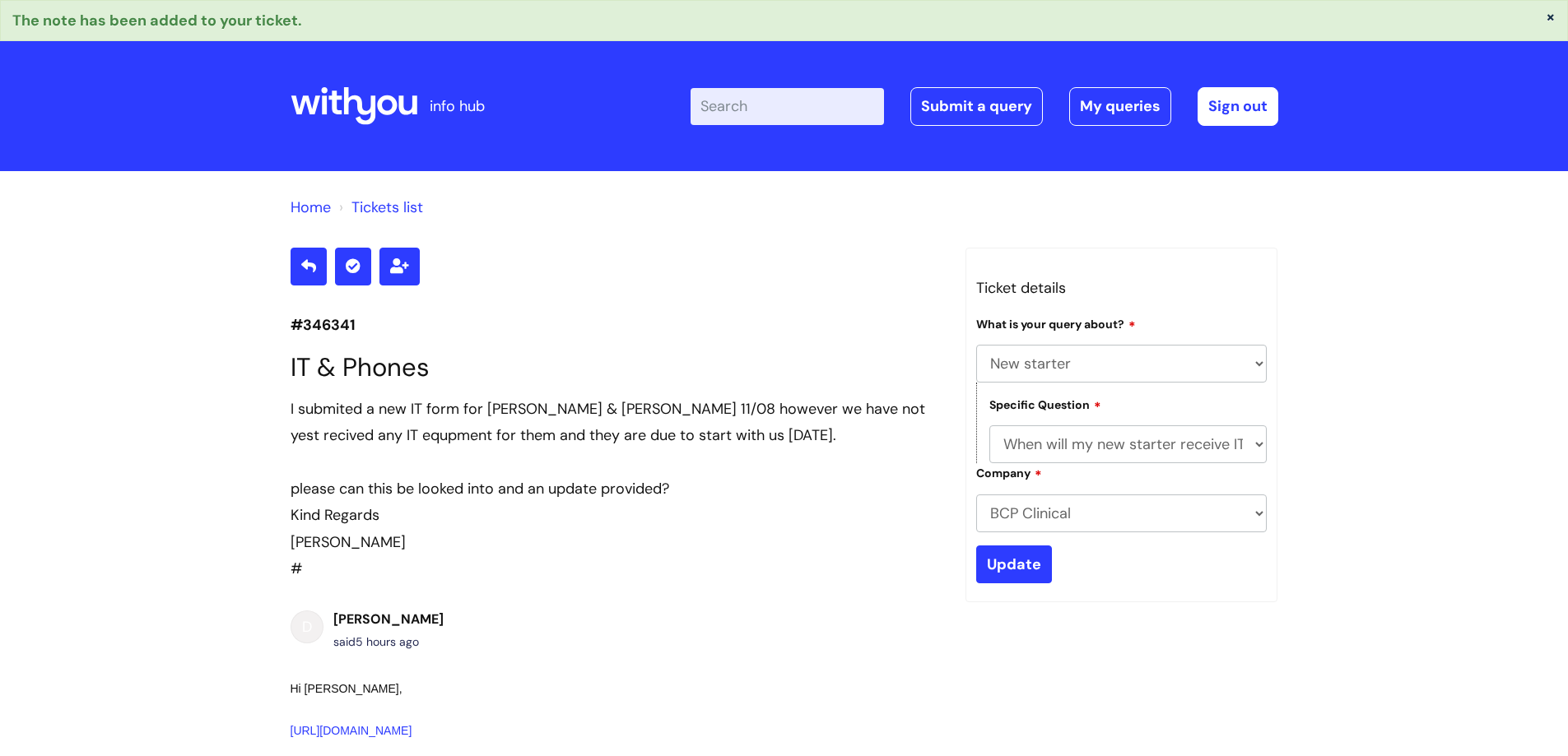
select select "New starter"
select select "When will my new starter receive IT account logins (Linked to IT)"
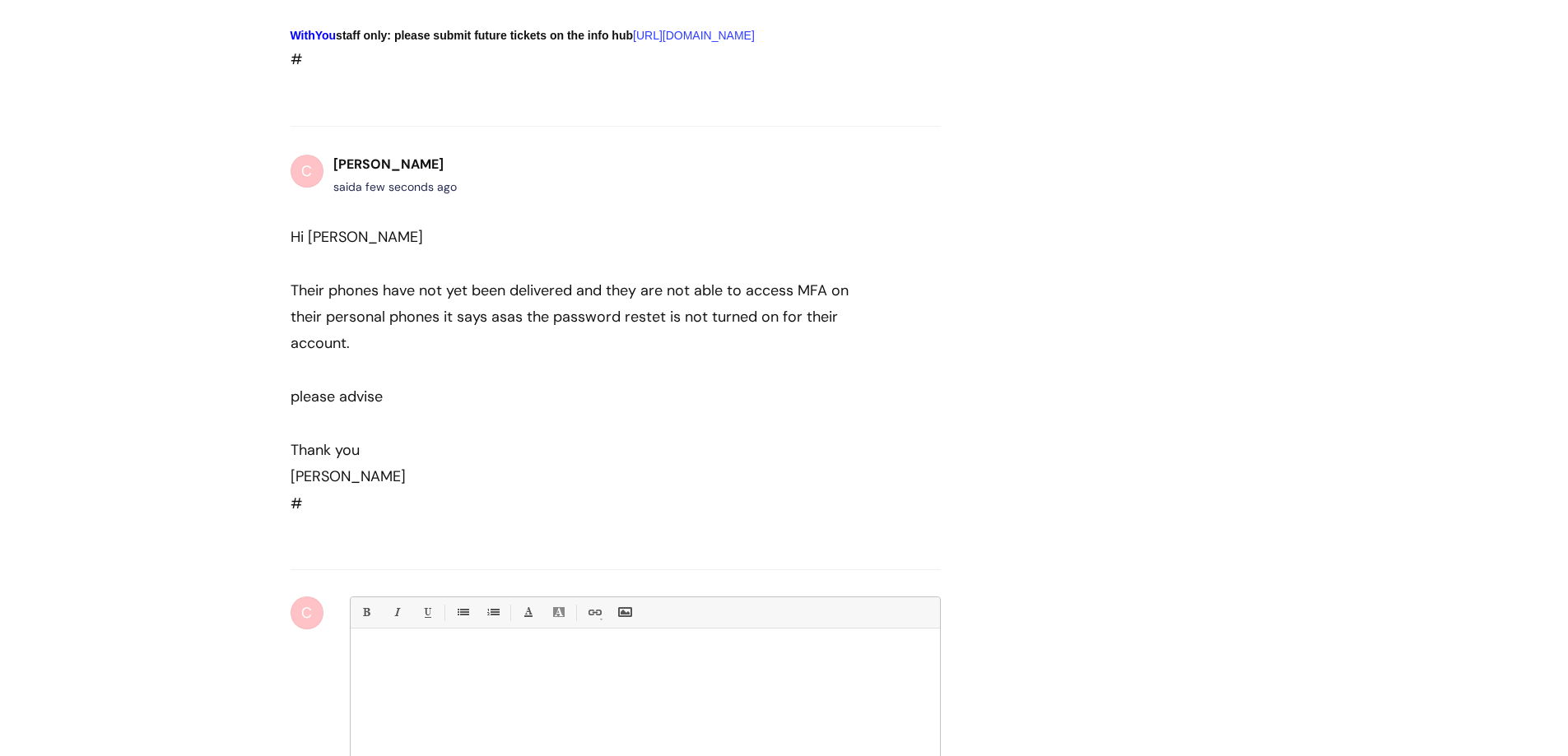
scroll to position [1920, 0]
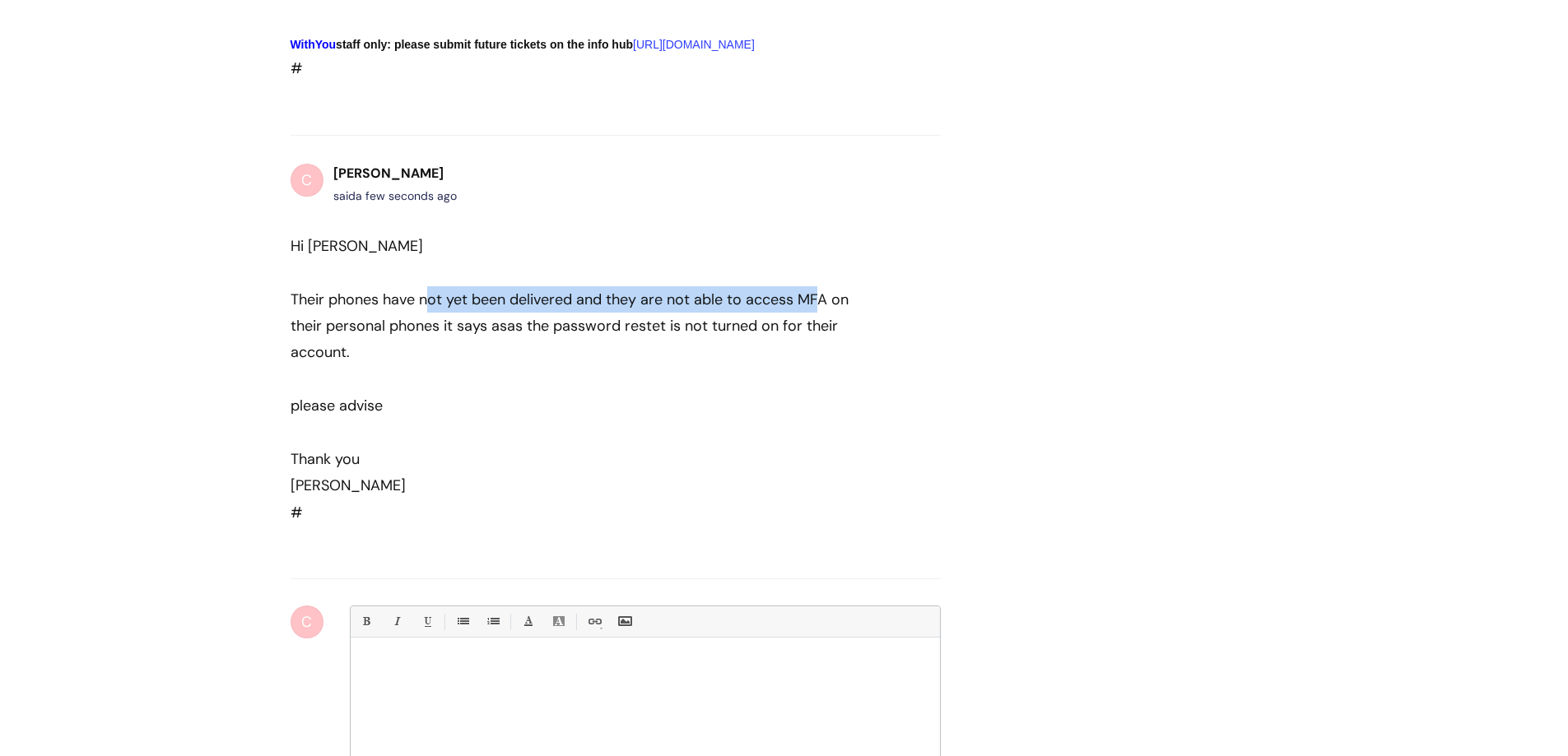
drag, startPoint x: 560, startPoint y: 336, endPoint x: 815, endPoint y: 352, distance: 255.5
click at [815, 352] on div "Their phones have not yet been delivered and they are not able to access MFA on…" at bounding box center [586, 326] width 591 height 79
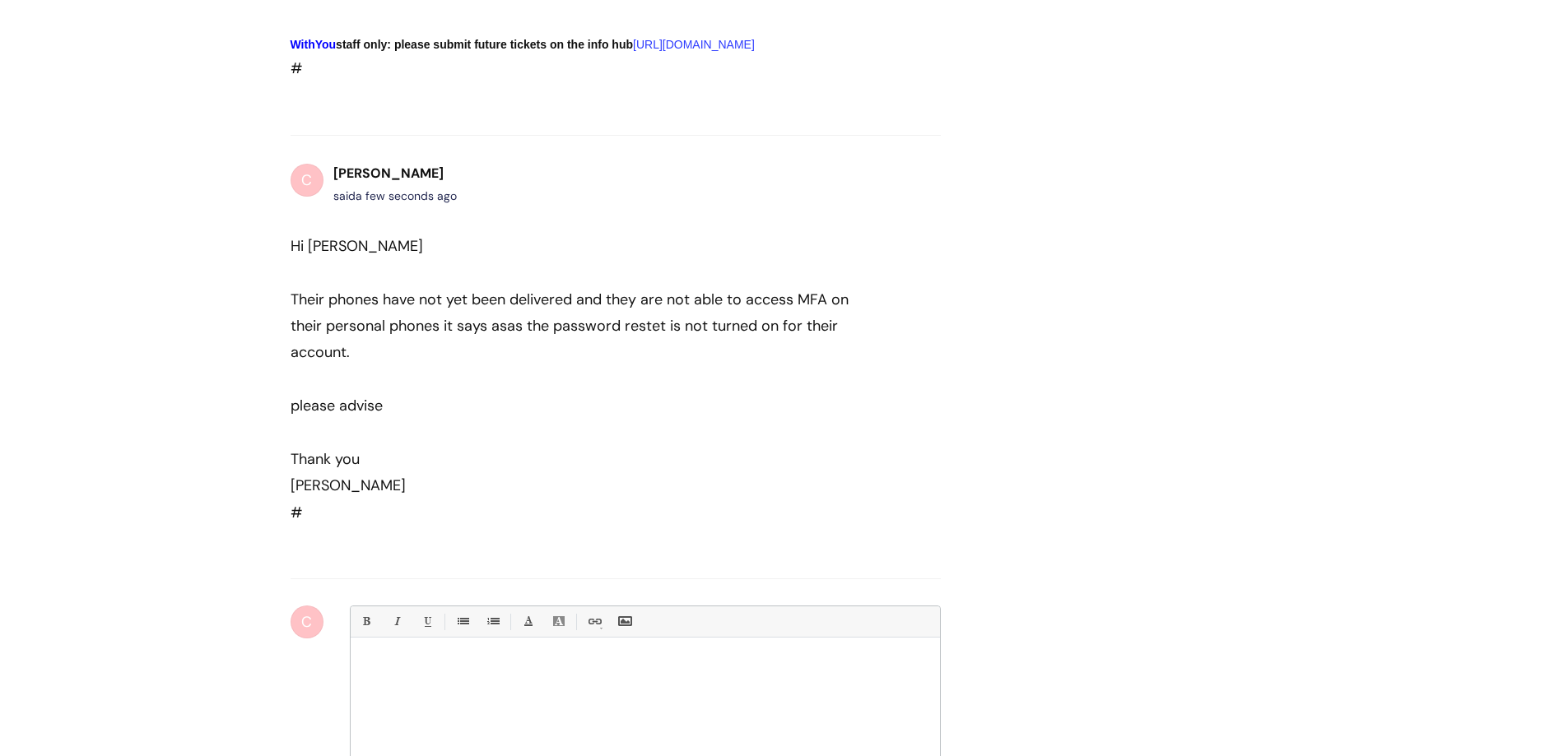
click at [863, 347] on div "Their phones have not yet been delivered and they are not able to access MFA on…" at bounding box center [586, 326] width 591 height 79
drag, startPoint x: 316, startPoint y: 363, endPoint x: 769, endPoint y: 360, distance: 453.0
click at [769, 360] on div "Their phones have not yet been delivered and they are not able to access MFA on…" at bounding box center [586, 326] width 591 height 79
drag, startPoint x: 798, startPoint y: 376, endPoint x: 673, endPoint y: 433, distance: 137.4
click at [798, 362] on span "as the password restet is not turned on for their account." at bounding box center [564, 339] width 548 height 46
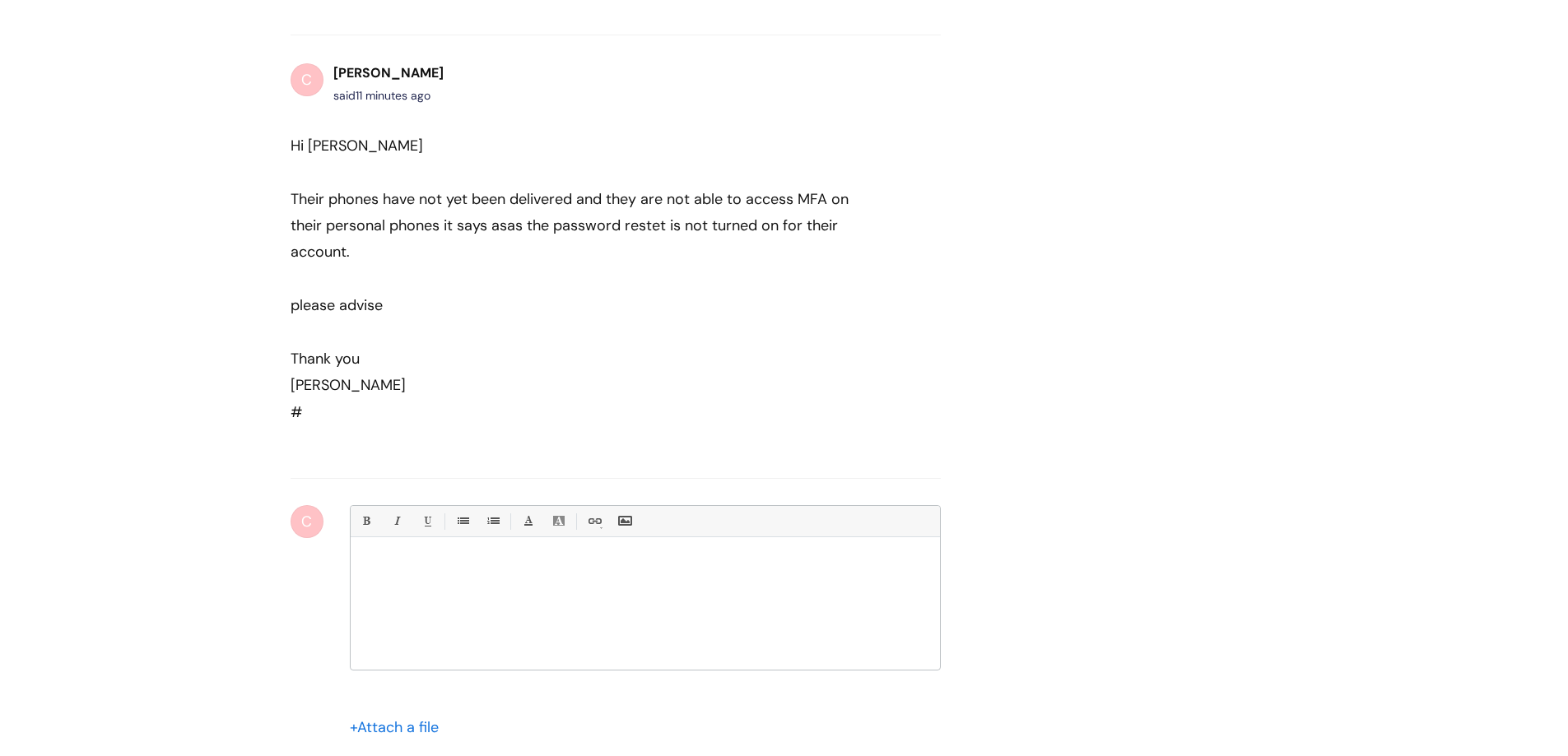
scroll to position [2002, 0]
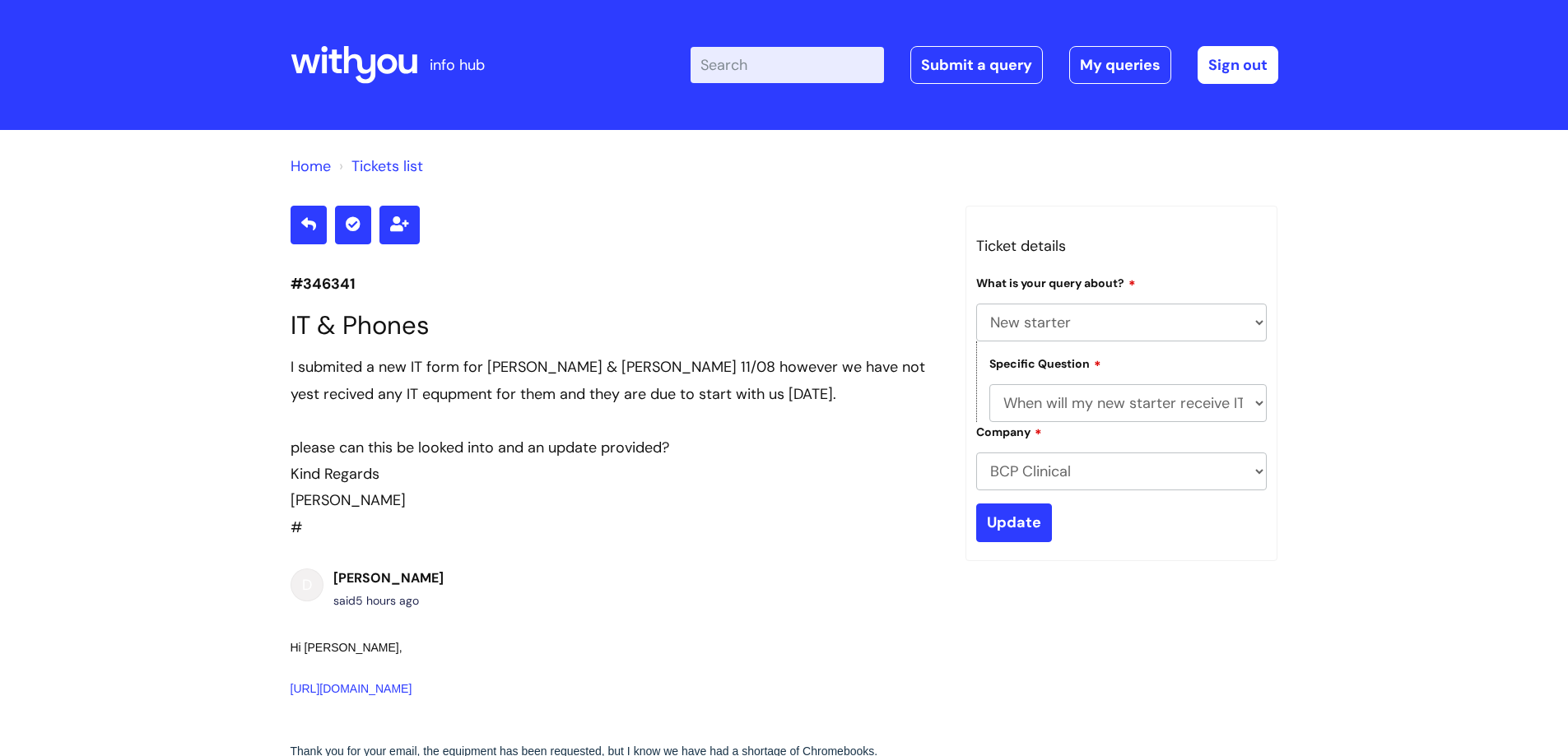
select select "New starter"
select select "When will my new starter receive IT account logins (Linked to IT)"
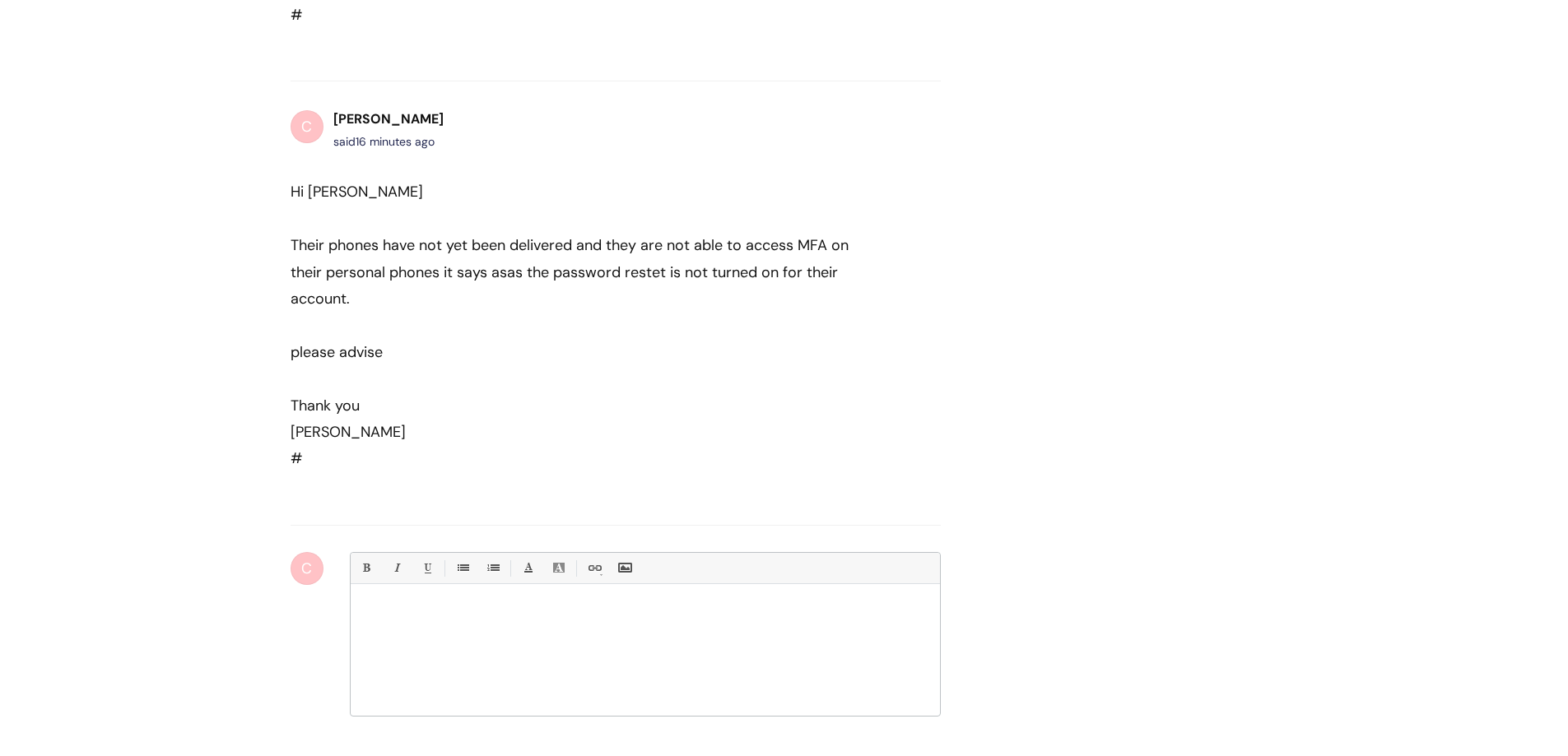
scroll to position [1886, 0]
